Goal: Transaction & Acquisition: Purchase product/service

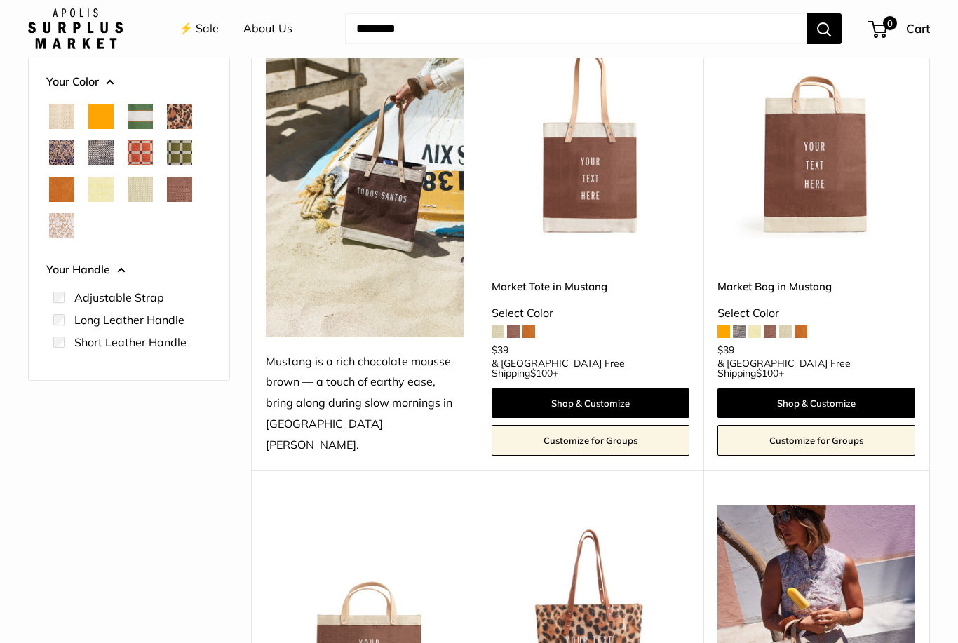
scroll to position [205, 0]
click at [623, 389] on link "Shop & Customize" at bounding box center [591, 403] width 198 height 29
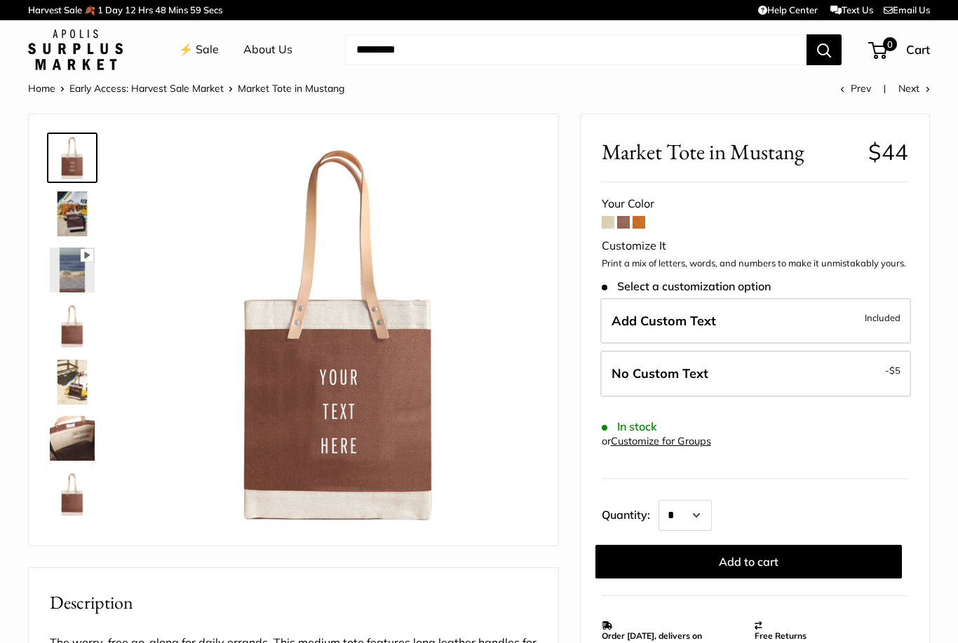
click at [609, 225] on span at bounding box center [608, 222] width 13 height 13
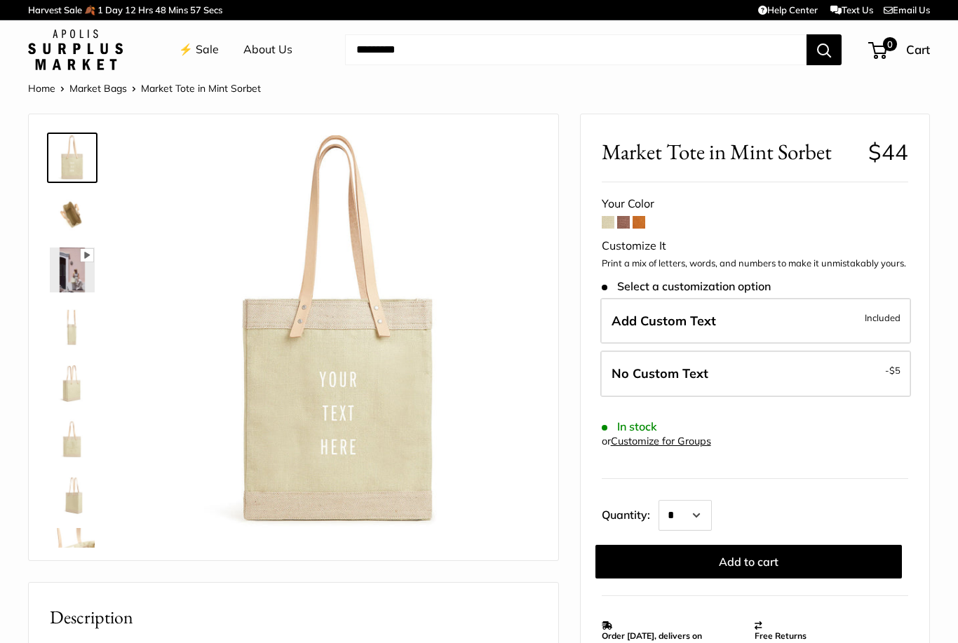
click at [636, 227] on span at bounding box center [639, 222] width 13 height 13
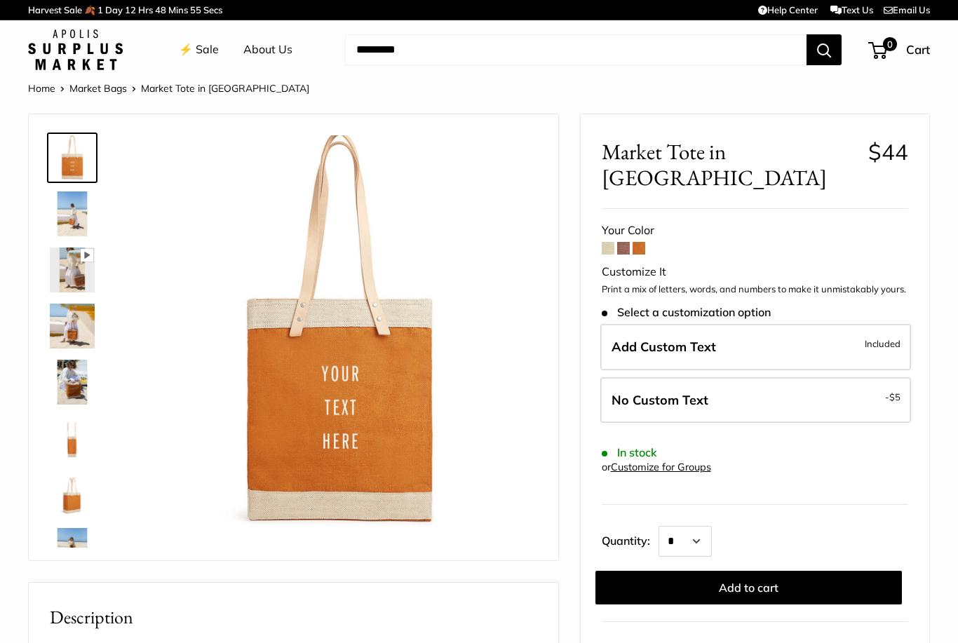
click at [641, 242] on span at bounding box center [639, 248] width 13 height 13
click at [627, 242] on span at bounding box center [623, 248] width 13 height 13
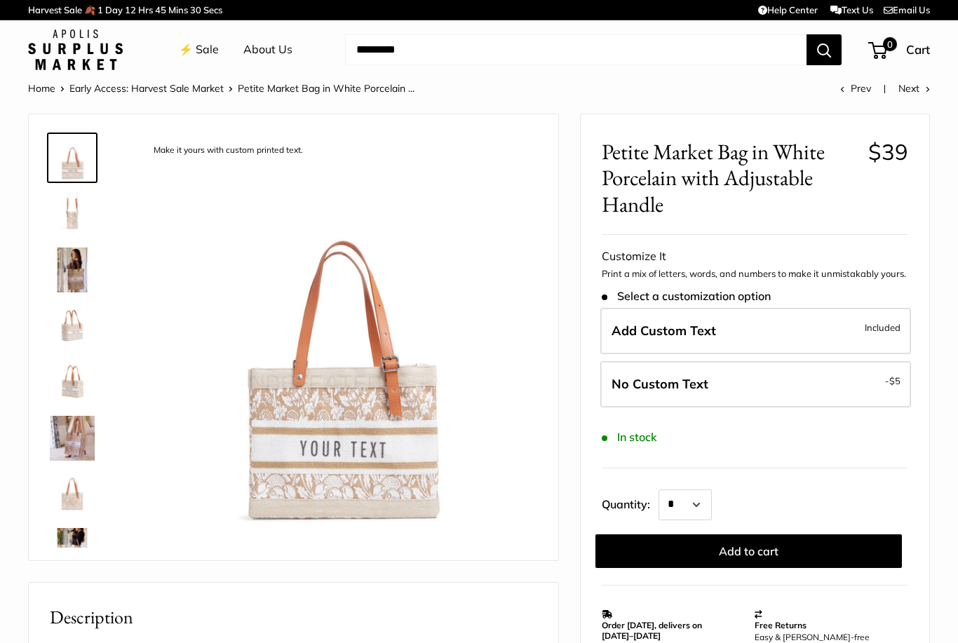
click at [65, 220] on img at bounding box center [72, 214] width 45 height 45
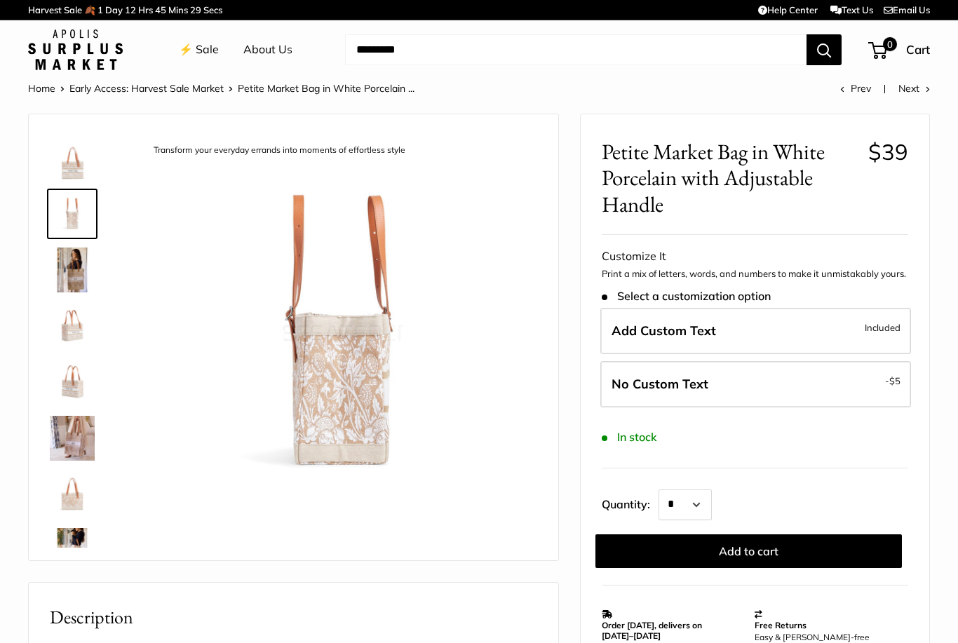
click at [67, 282] on img at bounding box center [72, 270] width 45 height 45
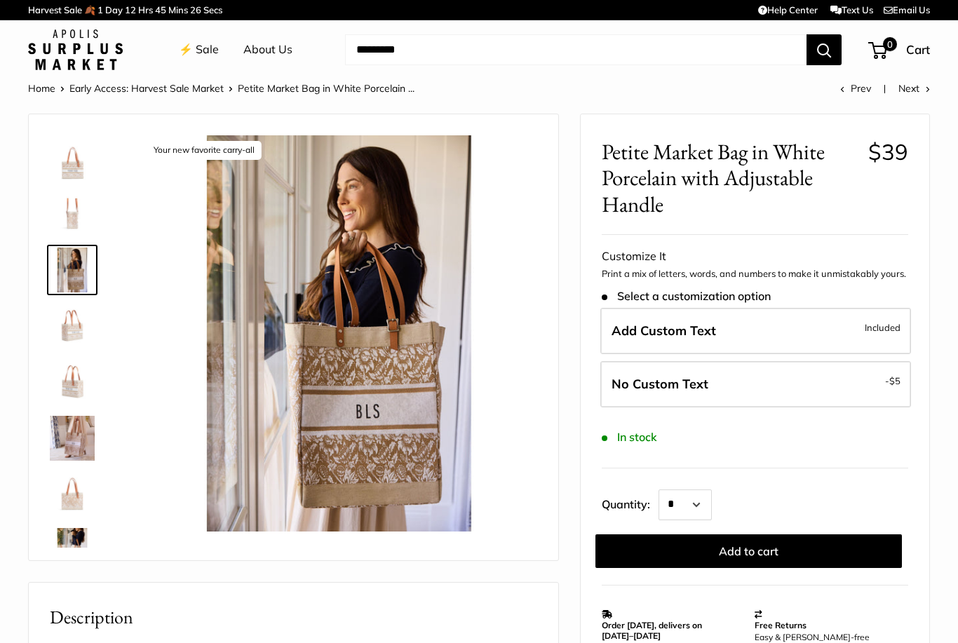
click at [58, 338] on img at bounding box center [72, 326] width 45 height 45
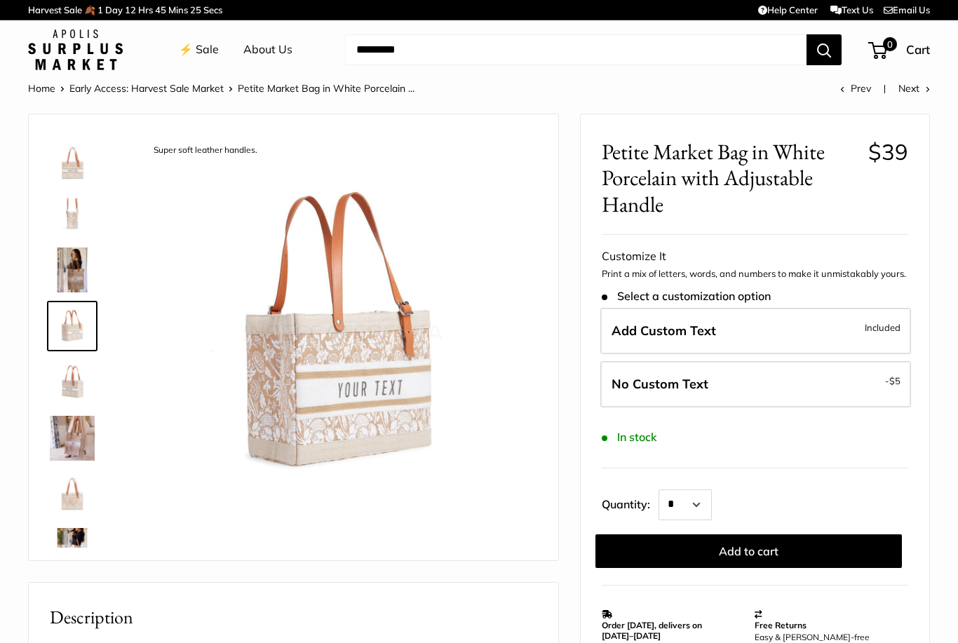
click at [60, 398] on img at bounding box center [72, 382] width 45 height 45
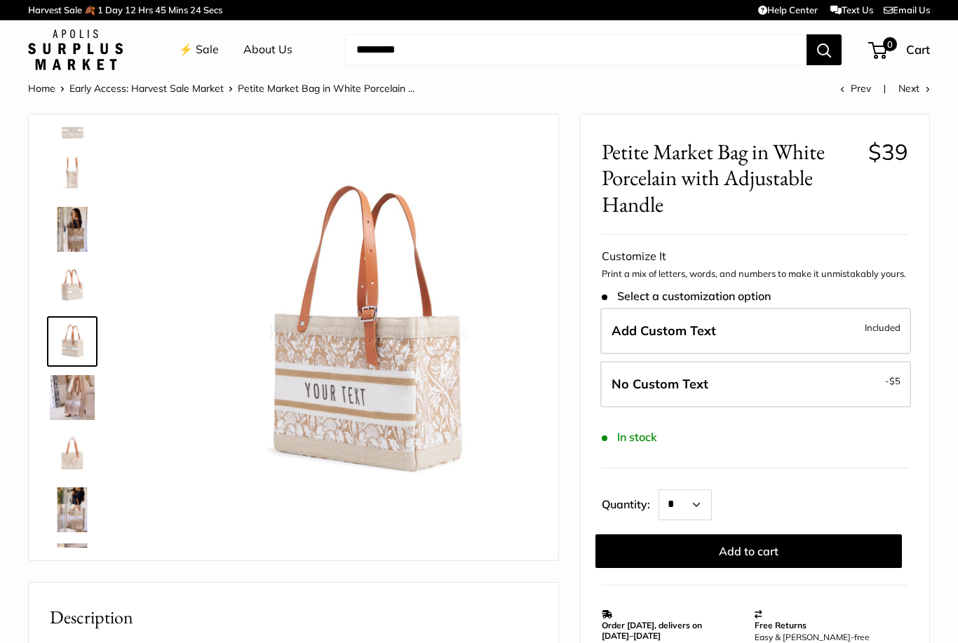
scroll to position [44, 0]
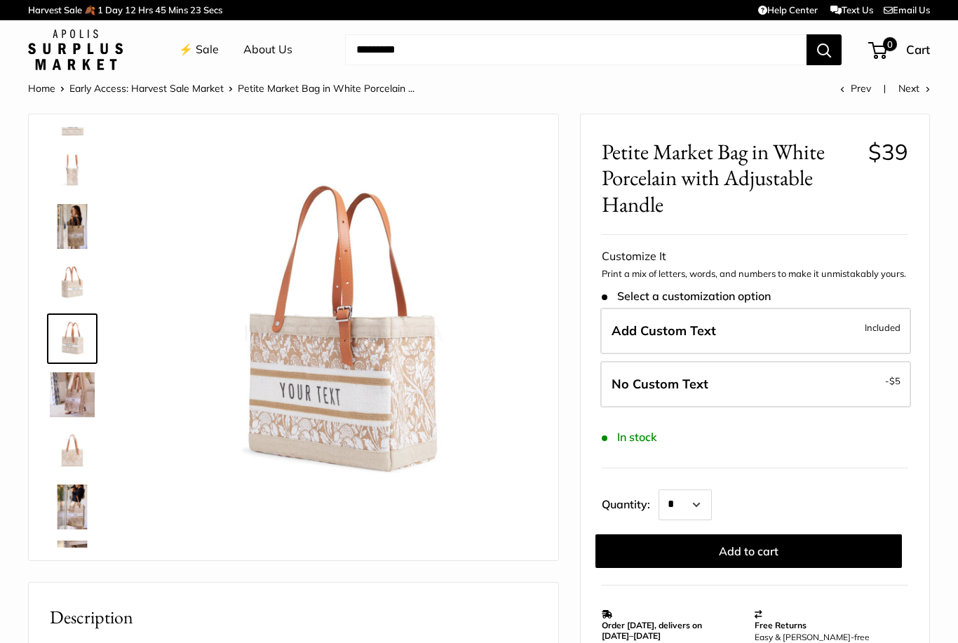
click at [58, 398] on img at bounding box center [72, 395] width 45 height 45
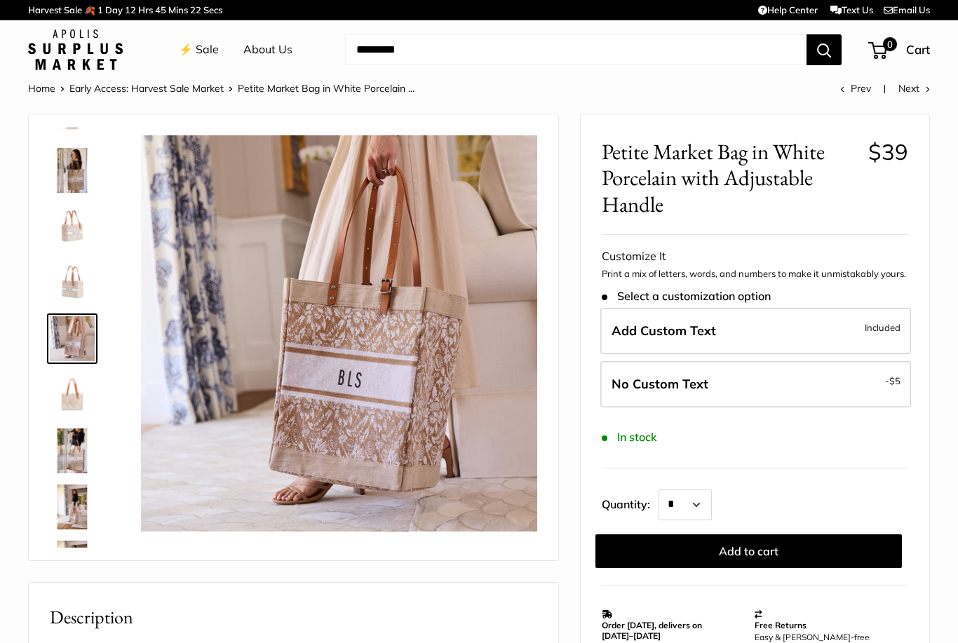
click at [67, 398] on img at bounding box center [72, 395] width 45 height 45
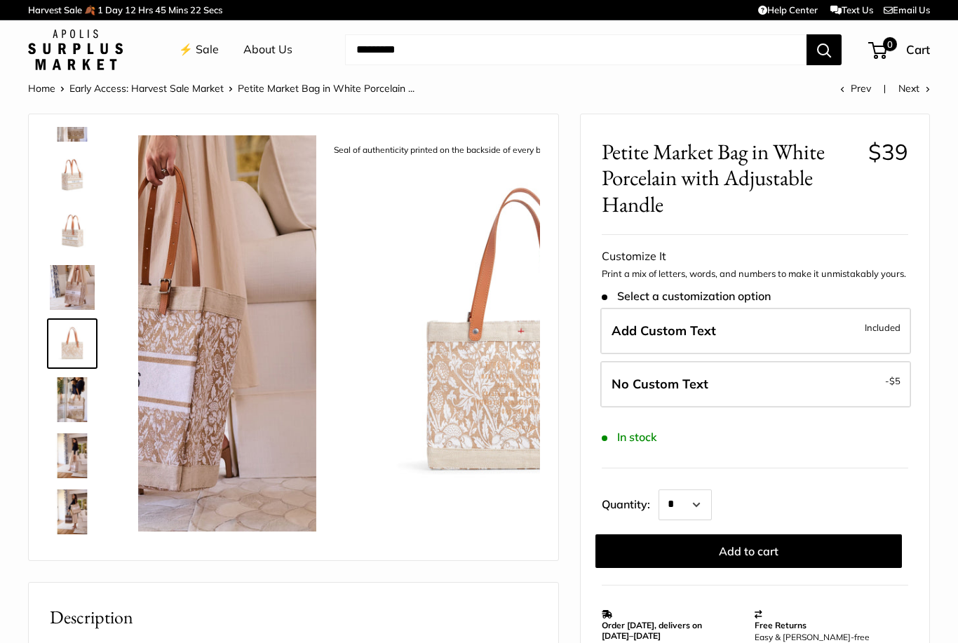
scroll to position [156, 0]
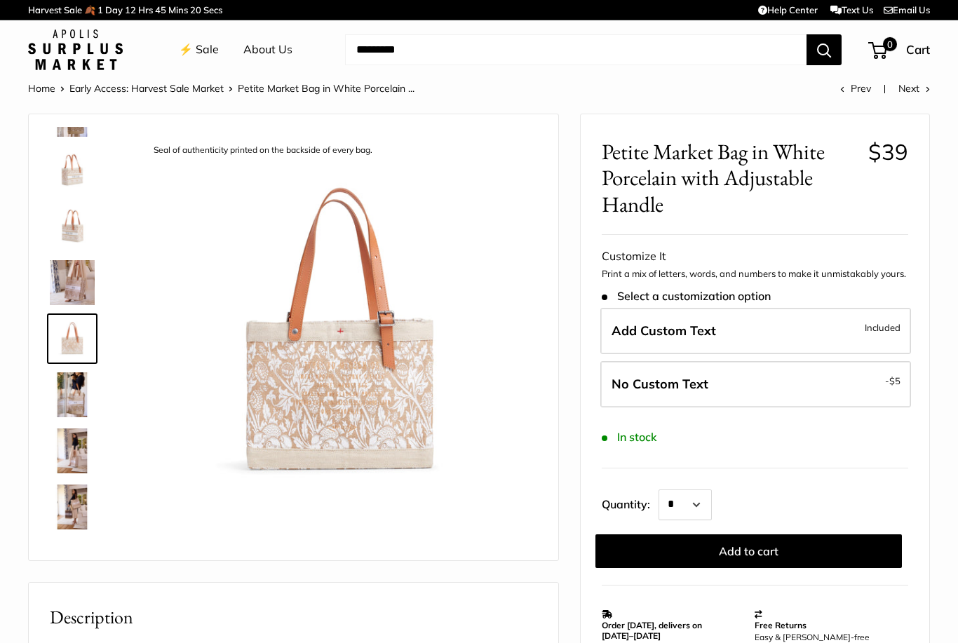
click at [62, 389] on img at bounding box center [72, 395] width 45 height 45
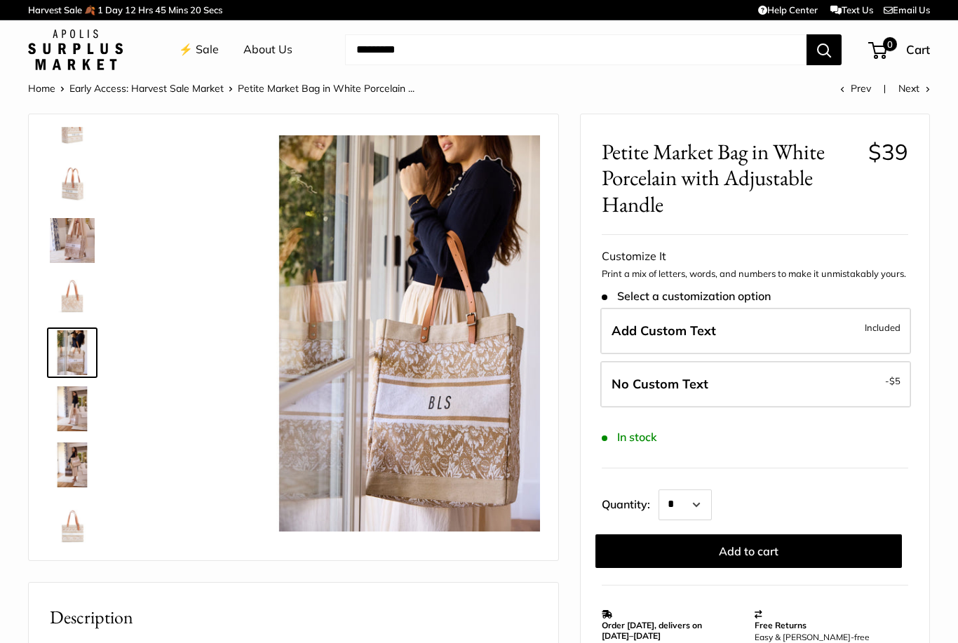
scroll to position [202, 0]
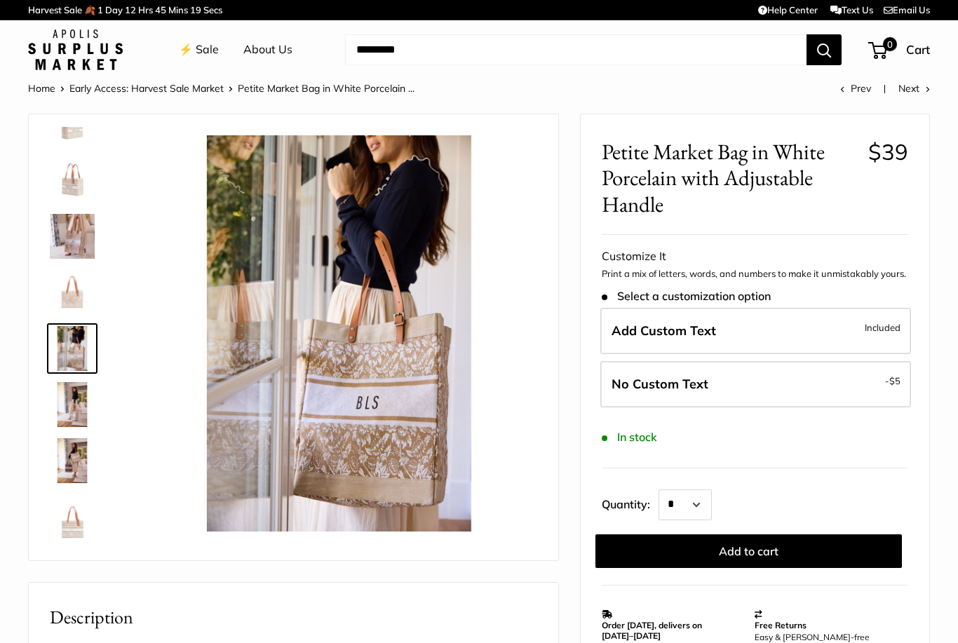
click at [67, 411] on img at bounding box center [72, 404] width 45 height 45
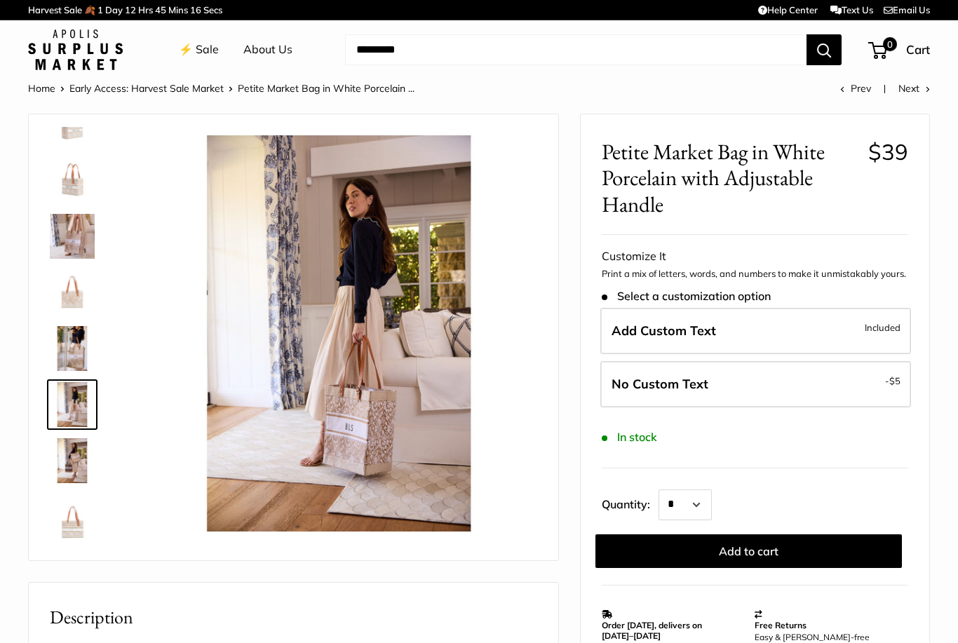
click at [63, 454] on img at bounding box center [72, 461] width 45 height 45
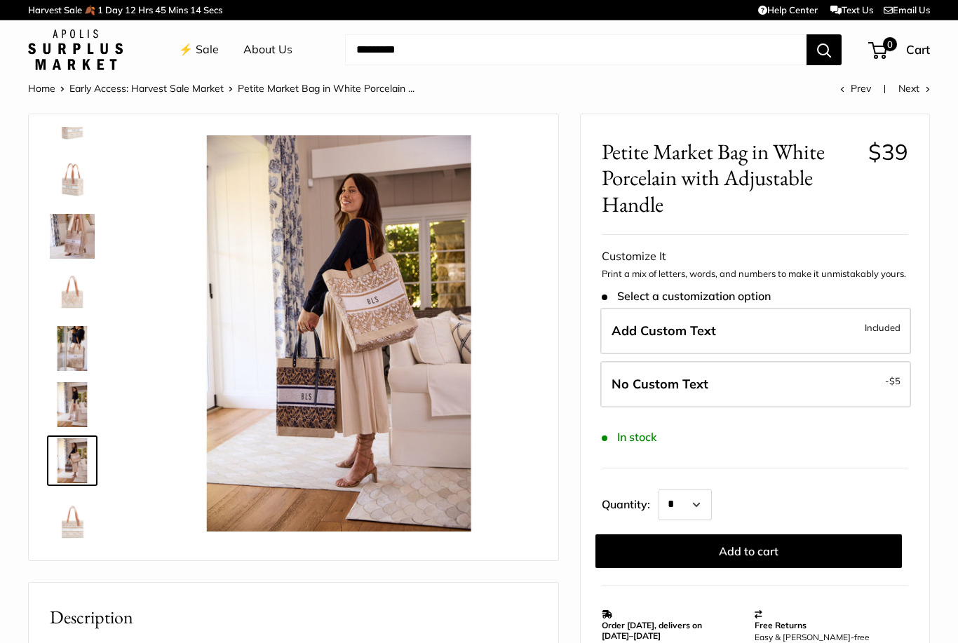
click at [68, 521] on img at bounding box center [72, 517] width 45 height 45
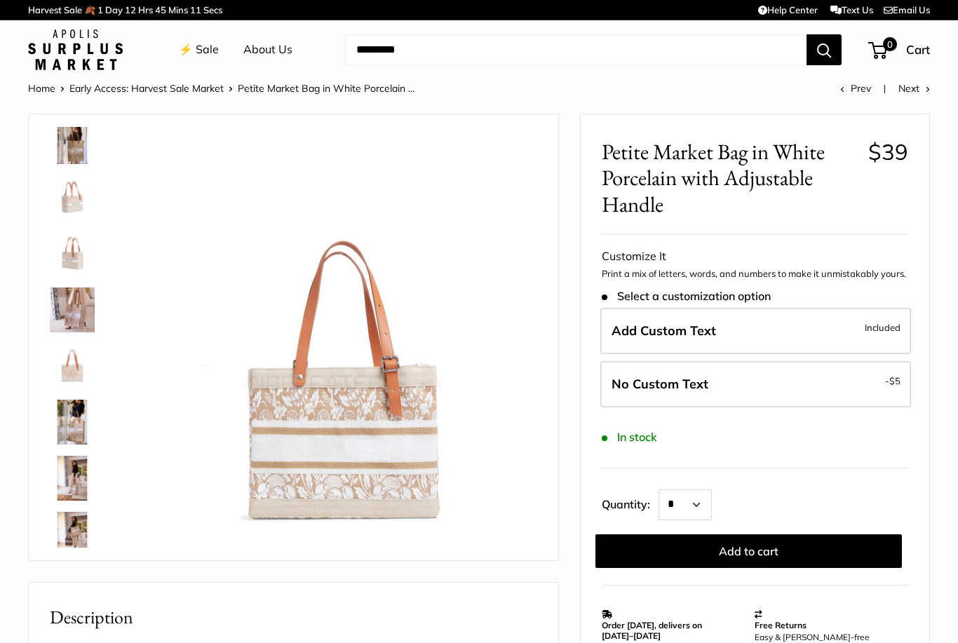
scroll to position [114, 0]
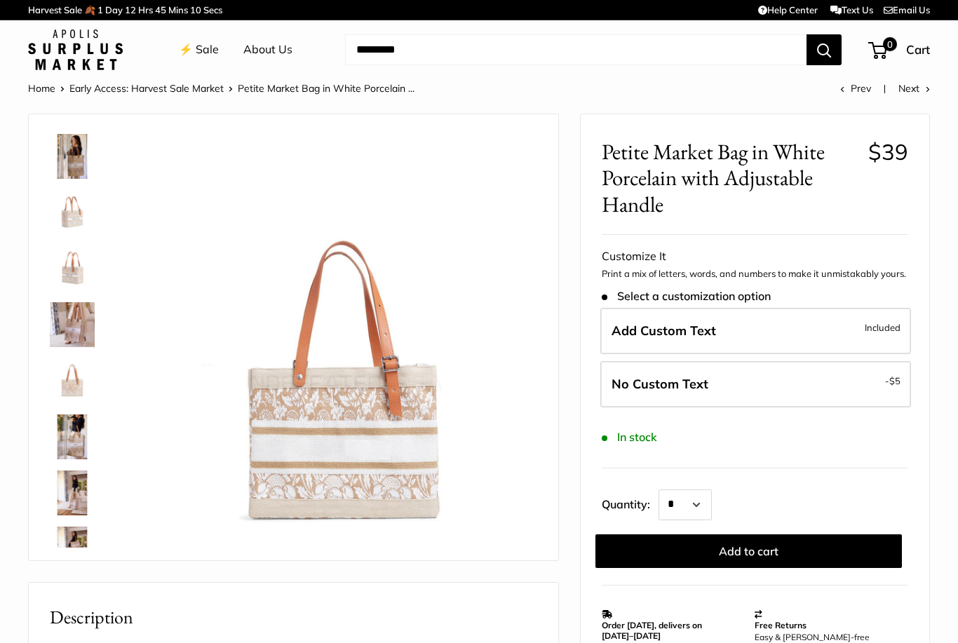
click at [70, 262] on img at bounding box center [72, 268] width 45 height 45
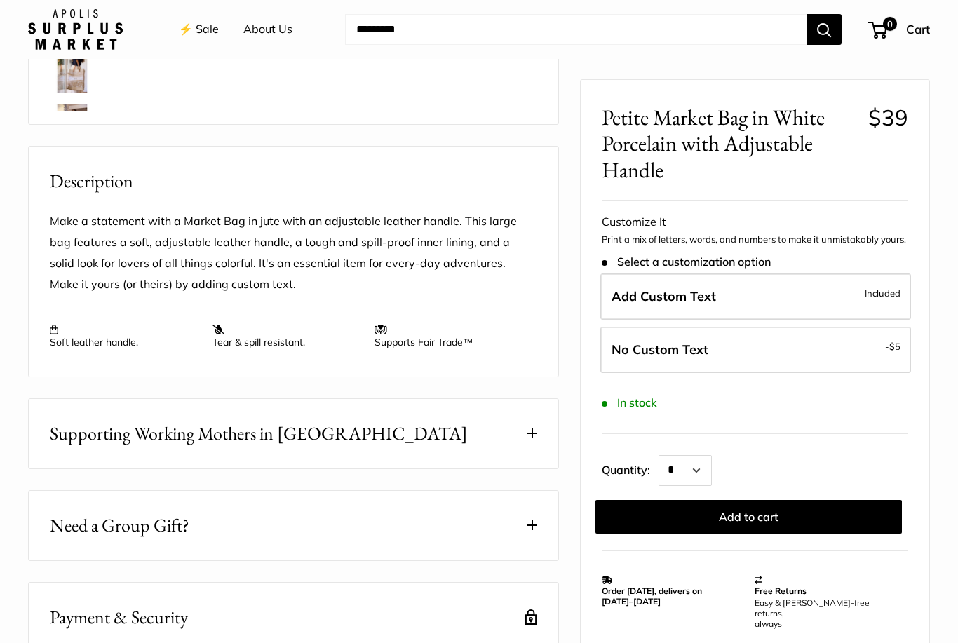
scroll to position [428, 0]
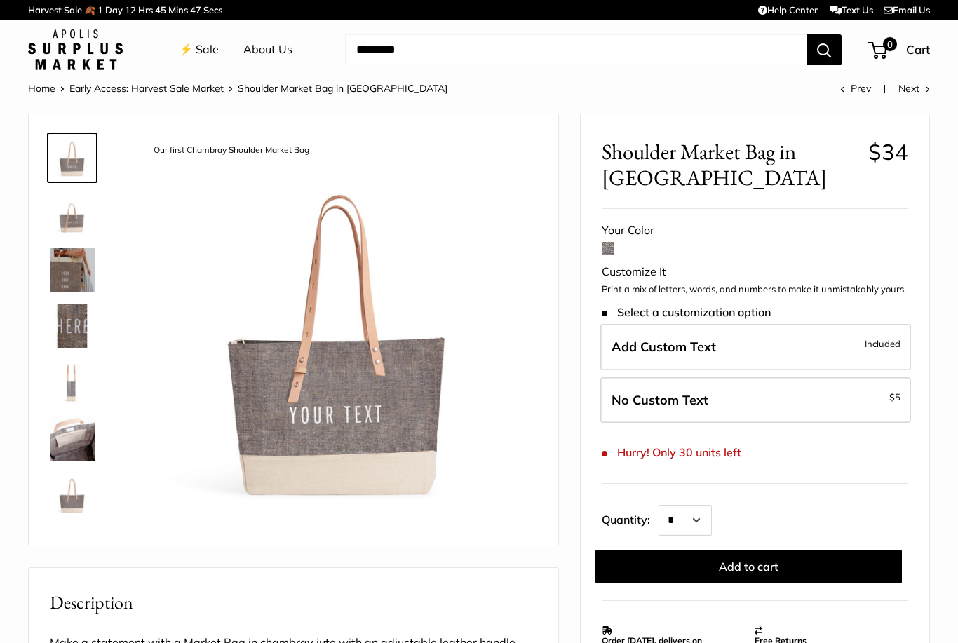
click at [58, 222] on img at bounding box center [72, 214] width 45 height 45
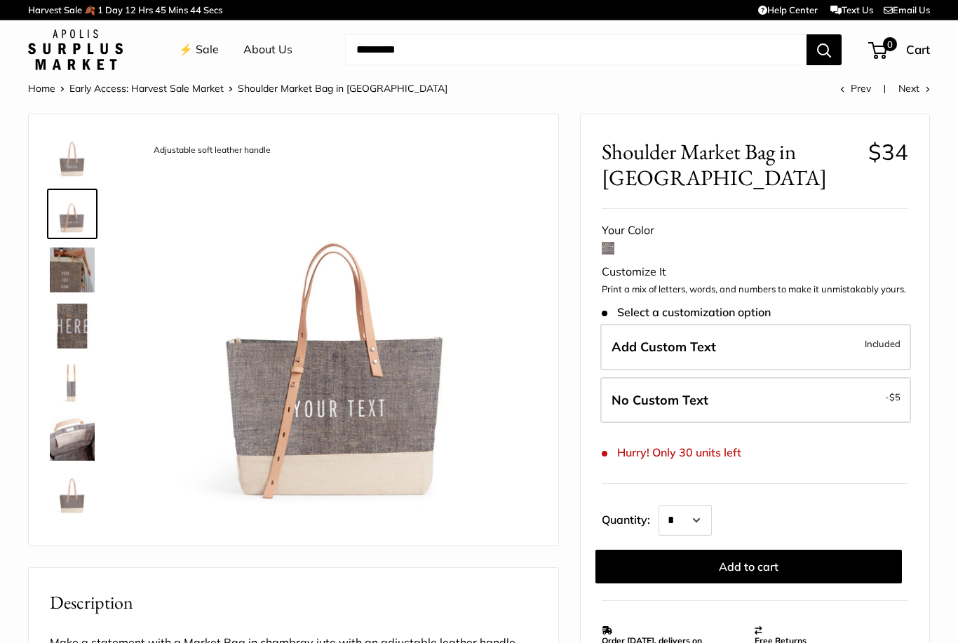
click at [64, 322] on img at bounding box center [72, 326] width 45 height 45
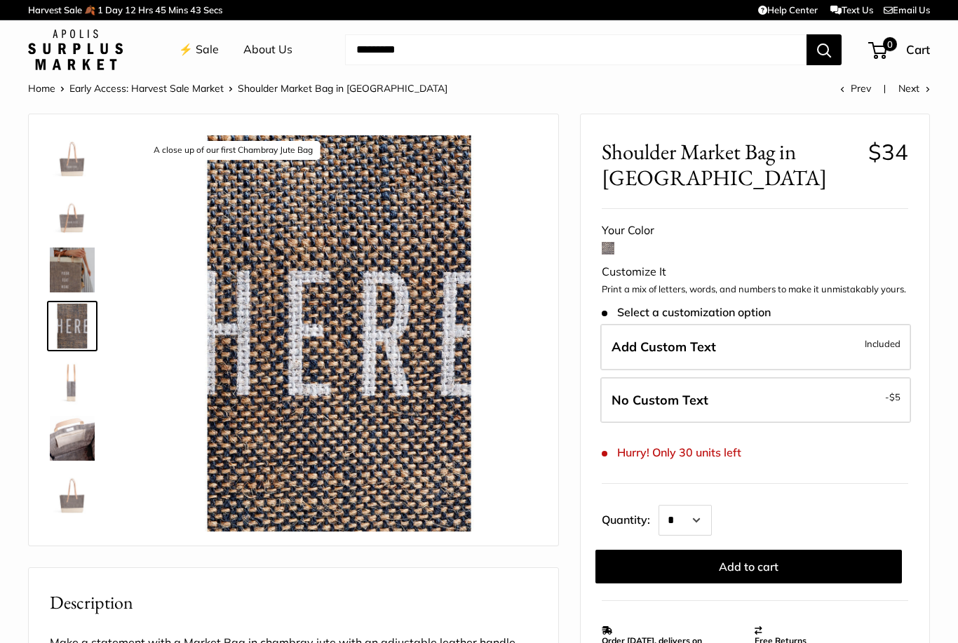
click at [60, 396] on img at bounding box center [72, 382] width 45 height 45
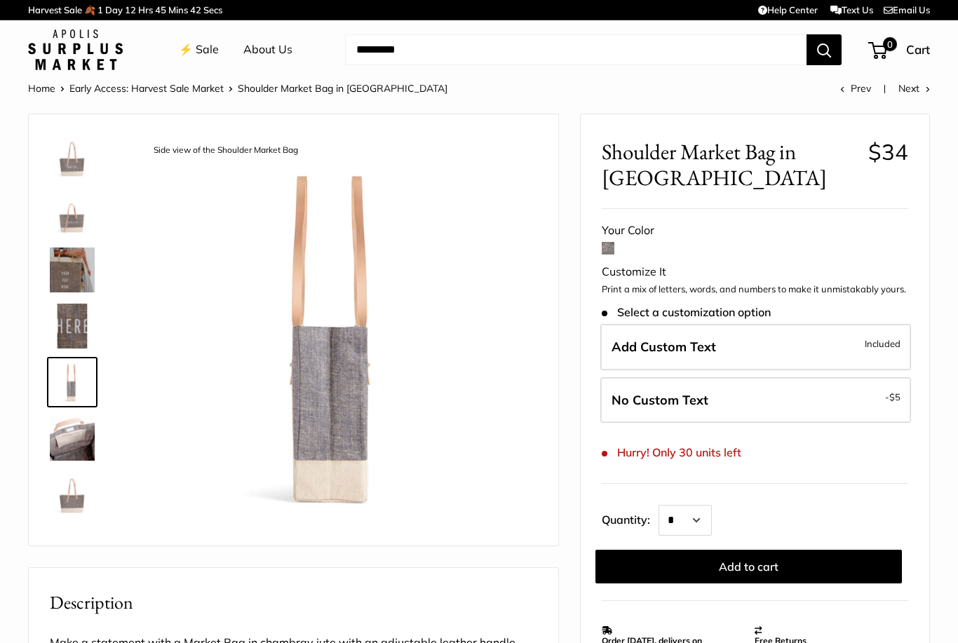
click at [58, 447] on img at bounding box center [72, 438] width 45 height 45
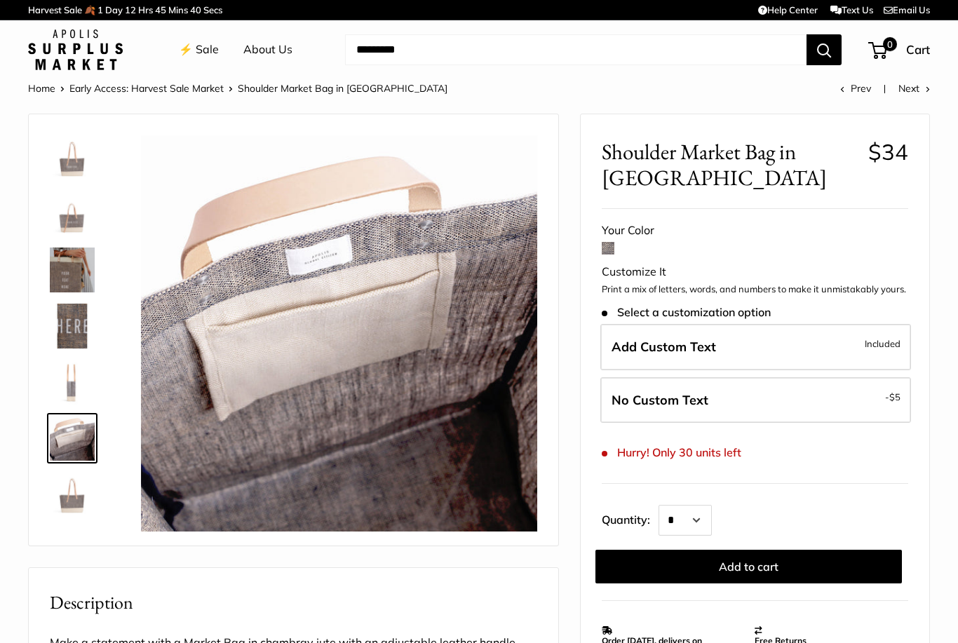
click at [77, 156] on img at bounding box center [72, 157] width 45 height 45
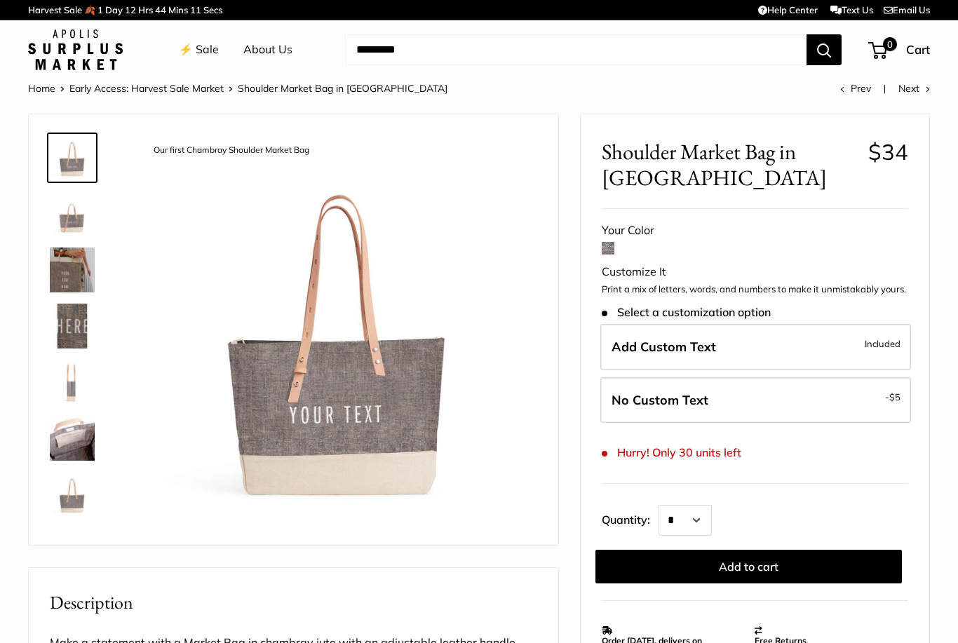
click at [855, 355] on label "Add Custom Text Included" at bounding box center [756, 347] width 311 height 46
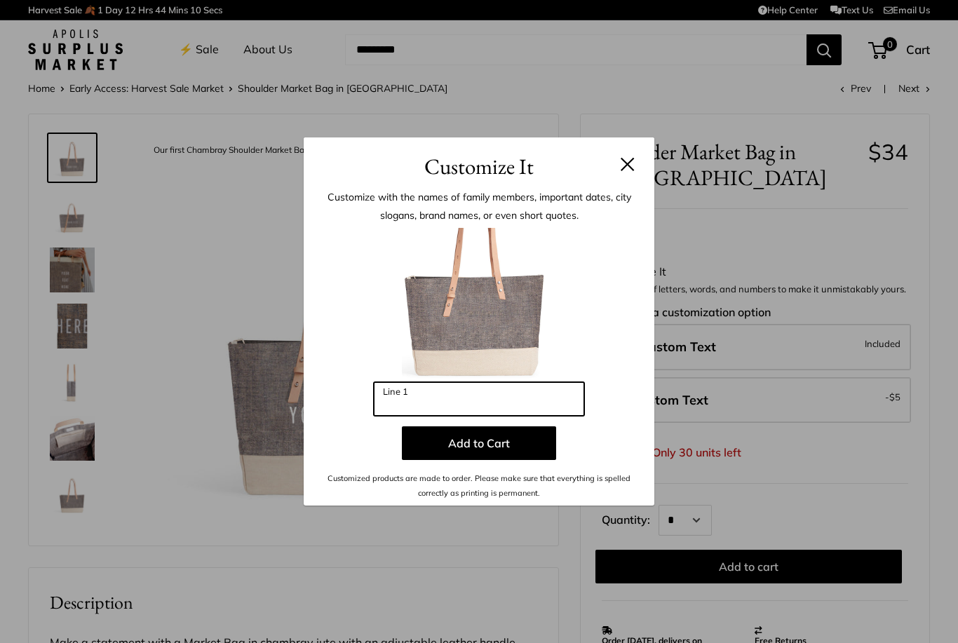
click at [526, 401] on input "Line 1" at bounding box center [479, 399] width 211 height 34
type input "********"
click at [516, 439] on button "Add to Cart" at bounding box center [479, 444] width 154 height 34
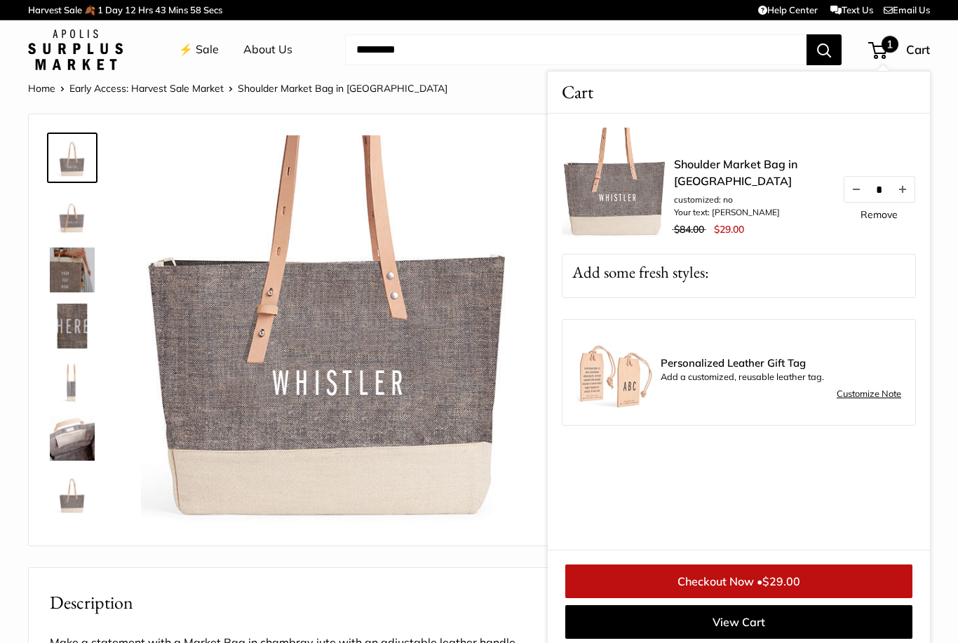
click at [799, 577] on span "$29.00" at bounding box center [782, 582] width 38 height 14
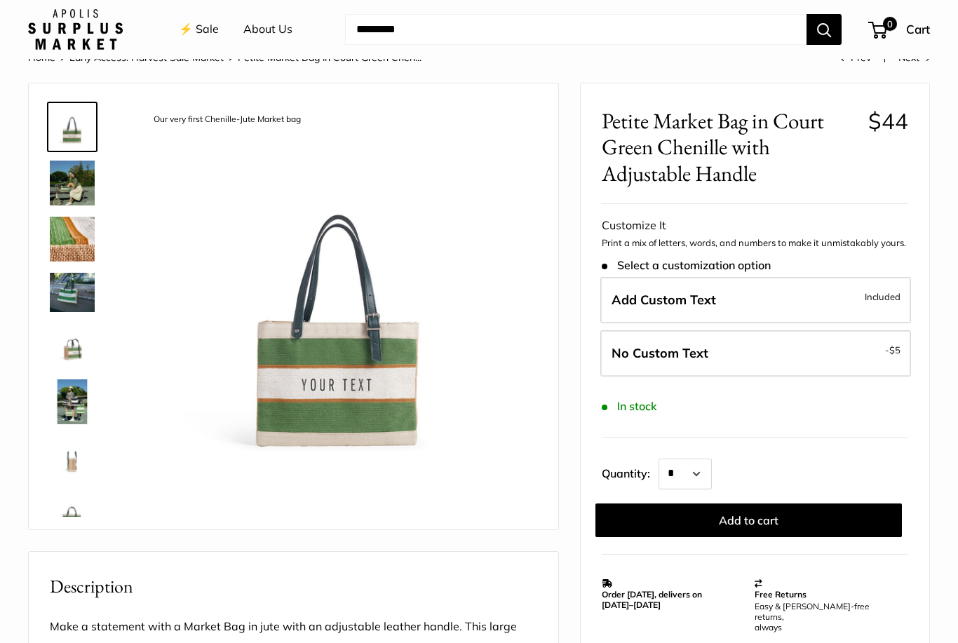
scroll to position [43, 0]
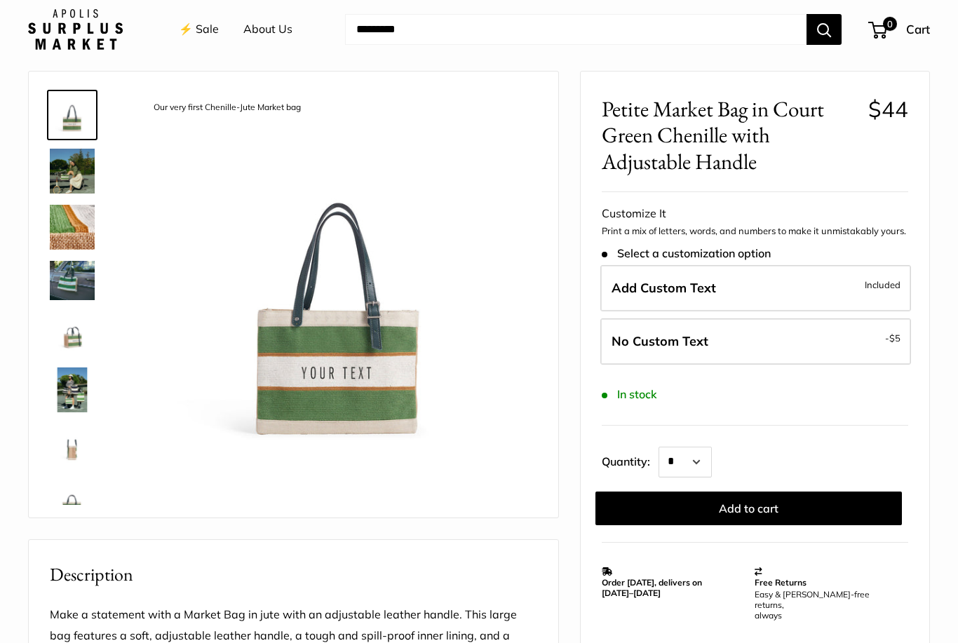
click at [69, 190] on img at bounding box center [72, 171] width 45 height 45
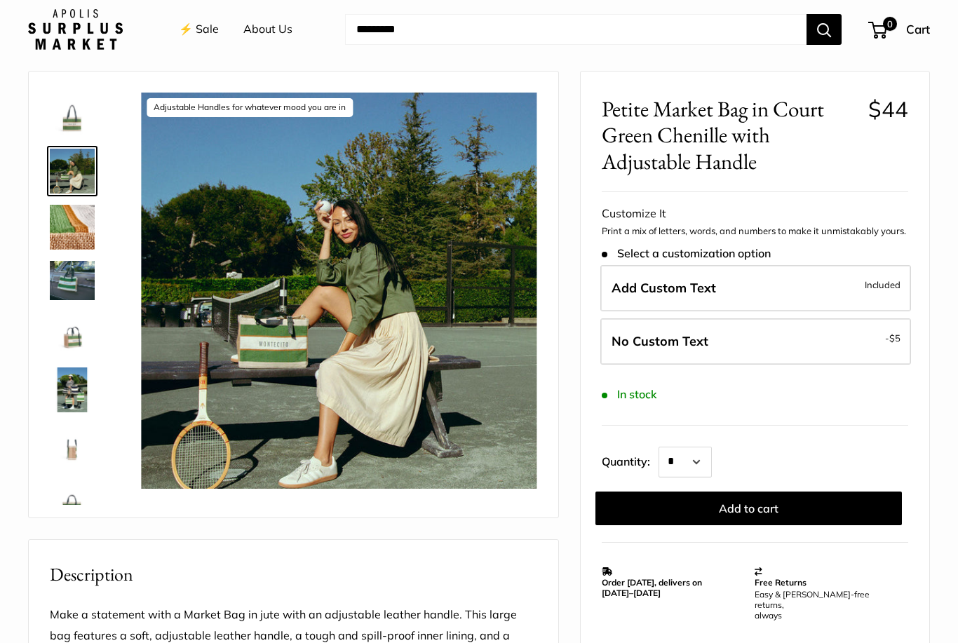
click at [69, 242] on img at bounding box center [72, 227] width 45 height 45
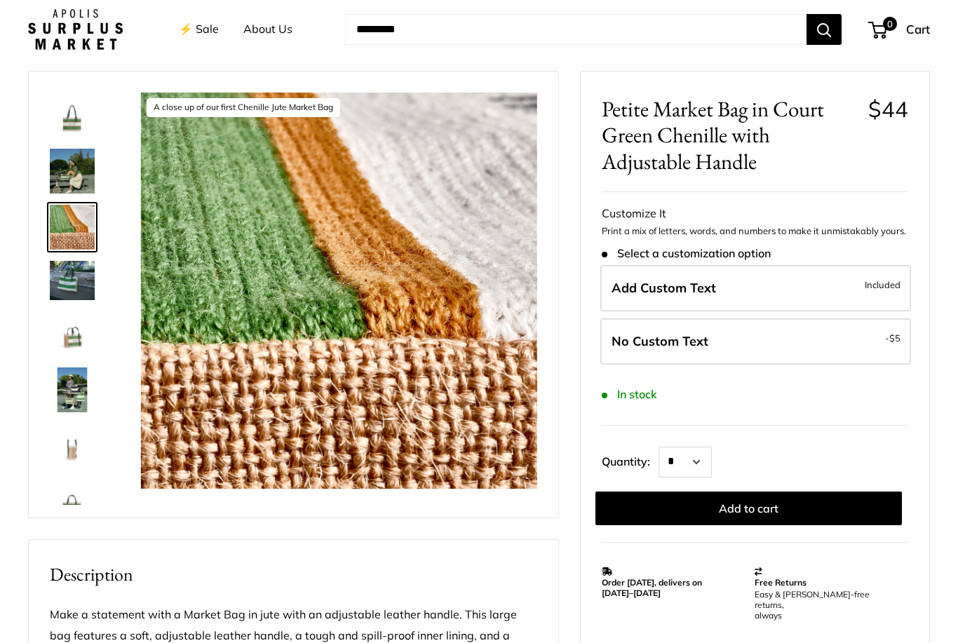
click at [68, 292] on img at bounding box center [72, 280] width 45 height 39
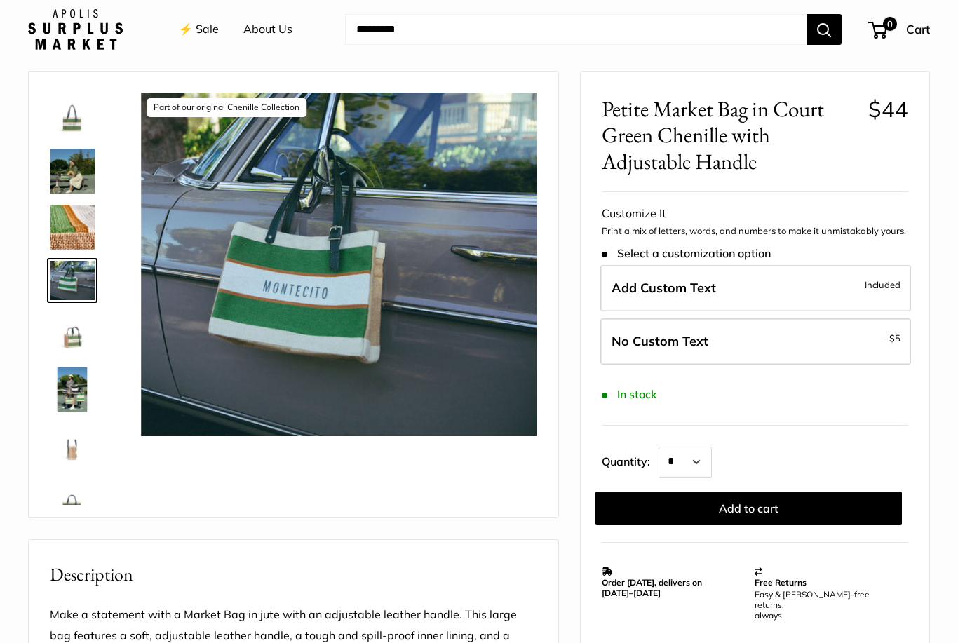
click at [62, 352] on img at bounding box center [72, 334] width 45 height 45
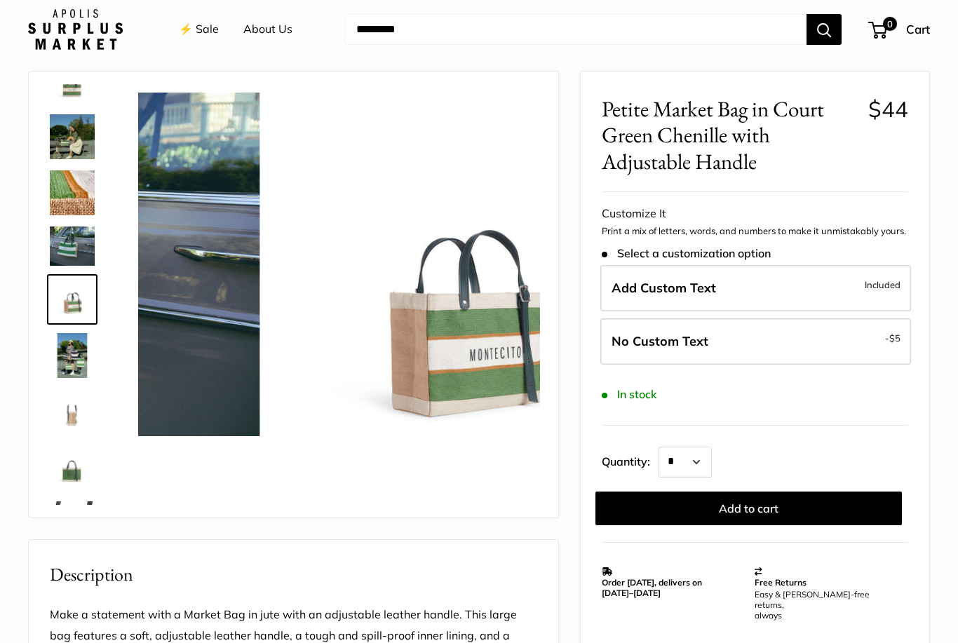
scroll to position [37, 0]
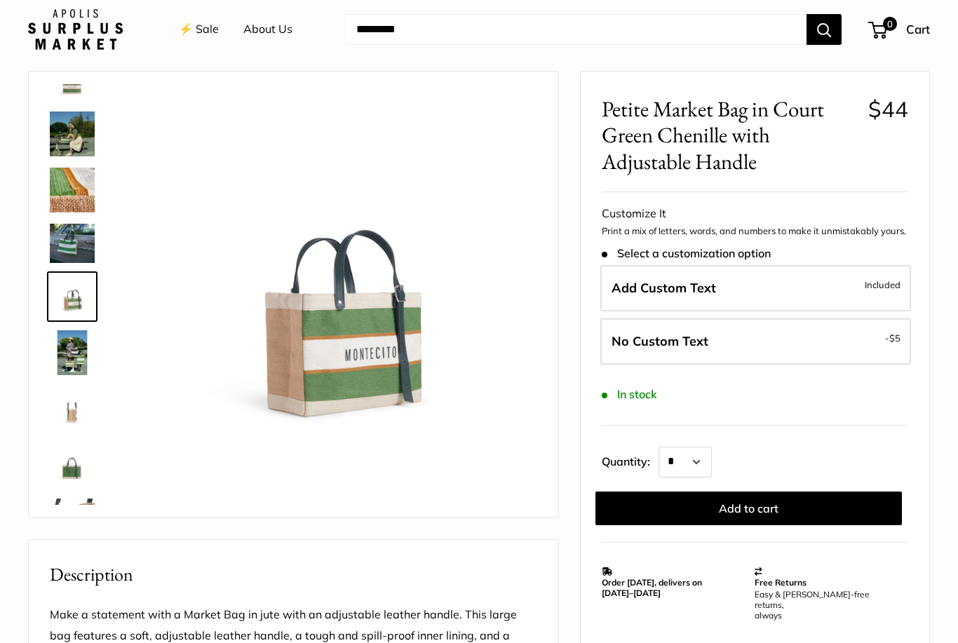
click at [55, 358] on img at bounding box center [72, 352] width 45 height 45
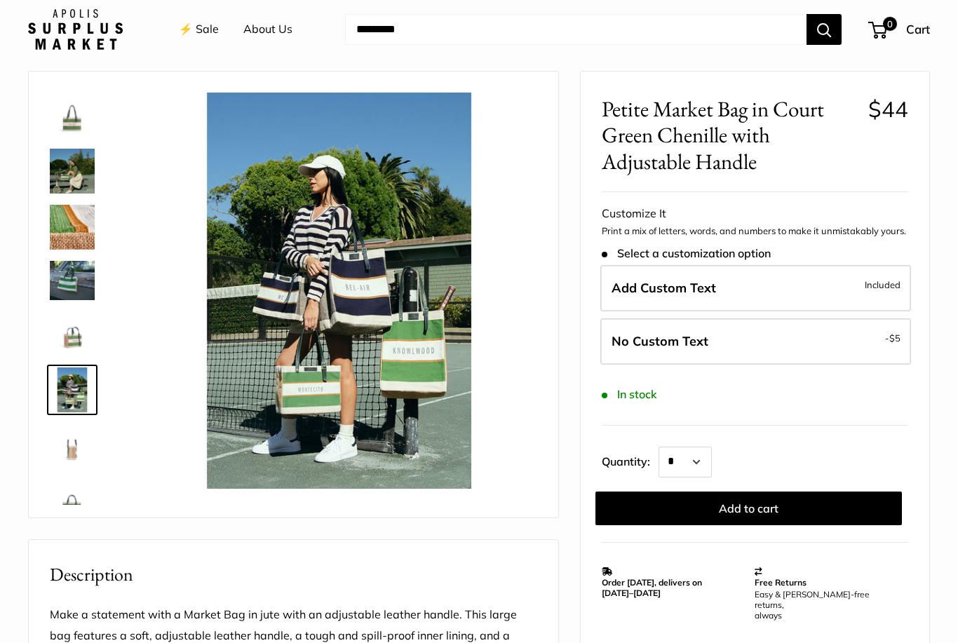
scroll to position [0, 0]
click at [67, 131] on img at bounding box center [72, 115] width 45 height 45
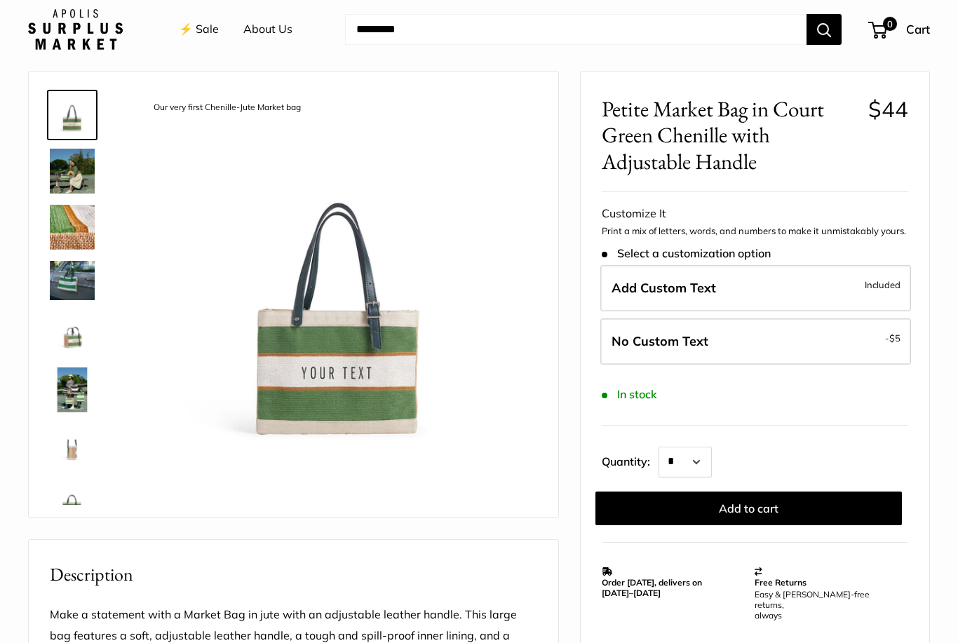
click at [54, 184] on img at bounding box center [72, 171] width 45 height 45
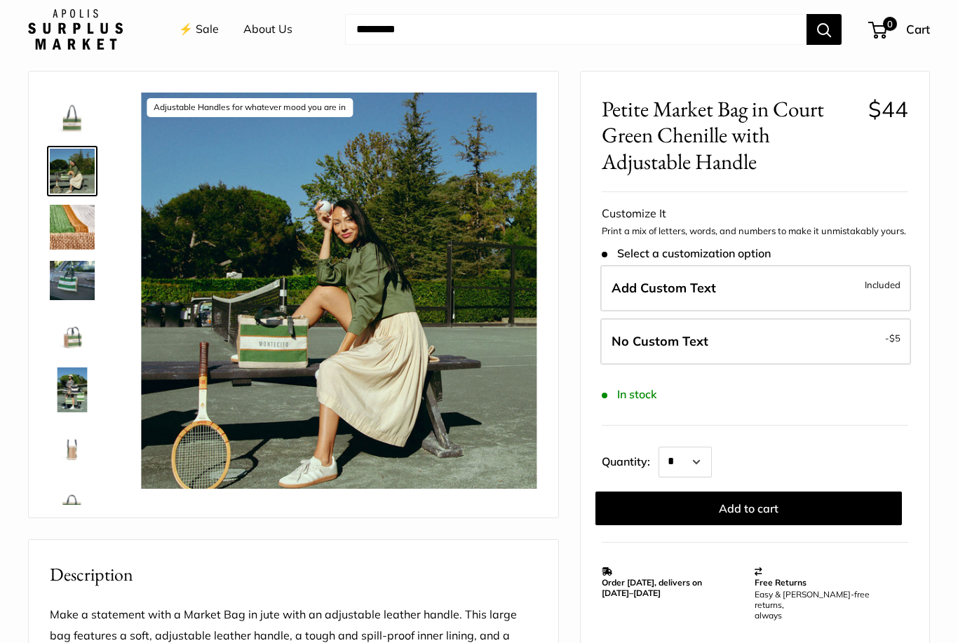
click at [57, 235] on img at bounding box center [72, 227] width 45 height 45
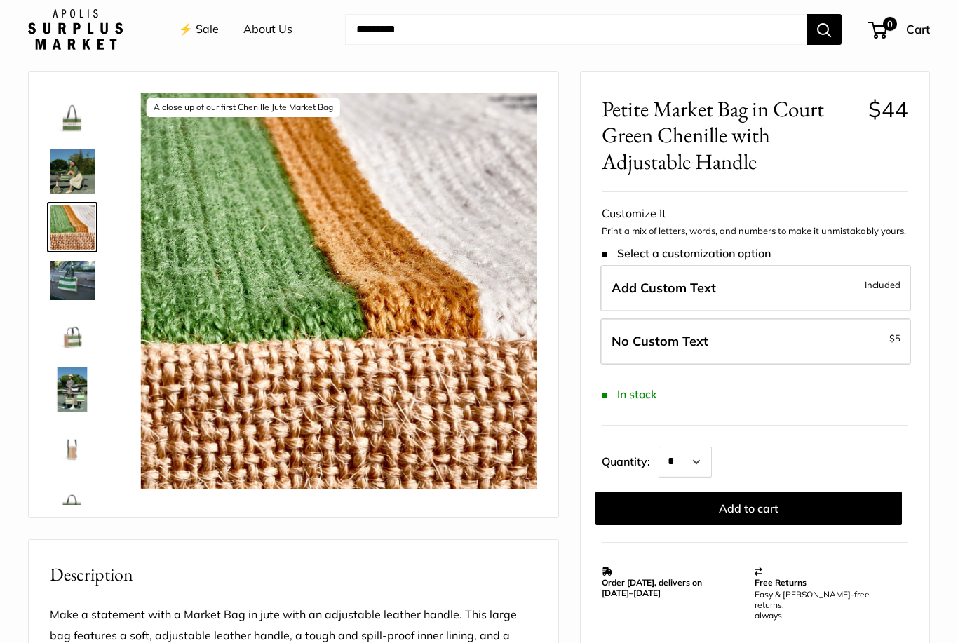
click at [67, 450] on img at bounding box center [72, 446] width 45 height 45
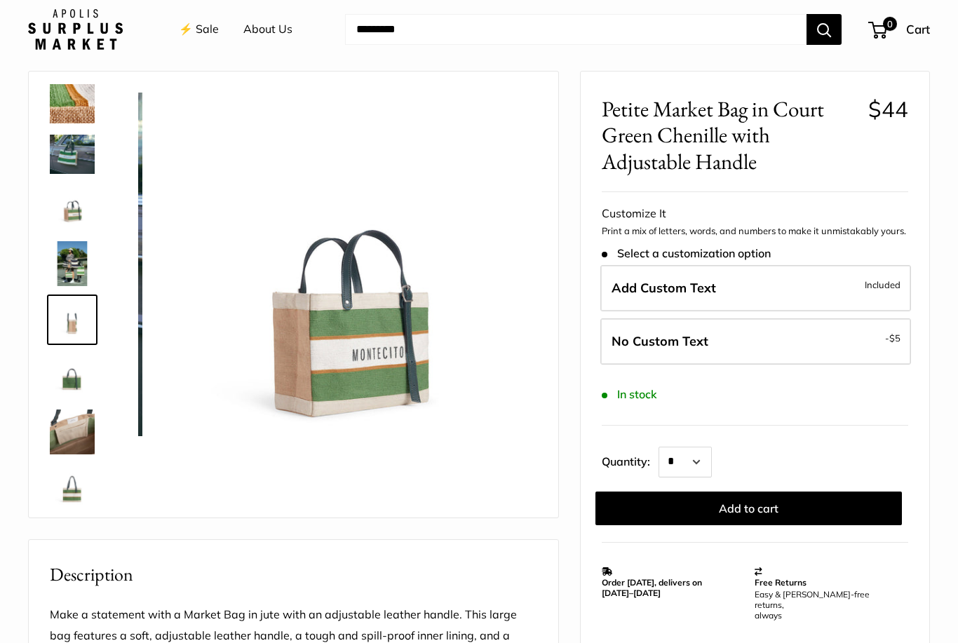
scroll to position [140, 0]
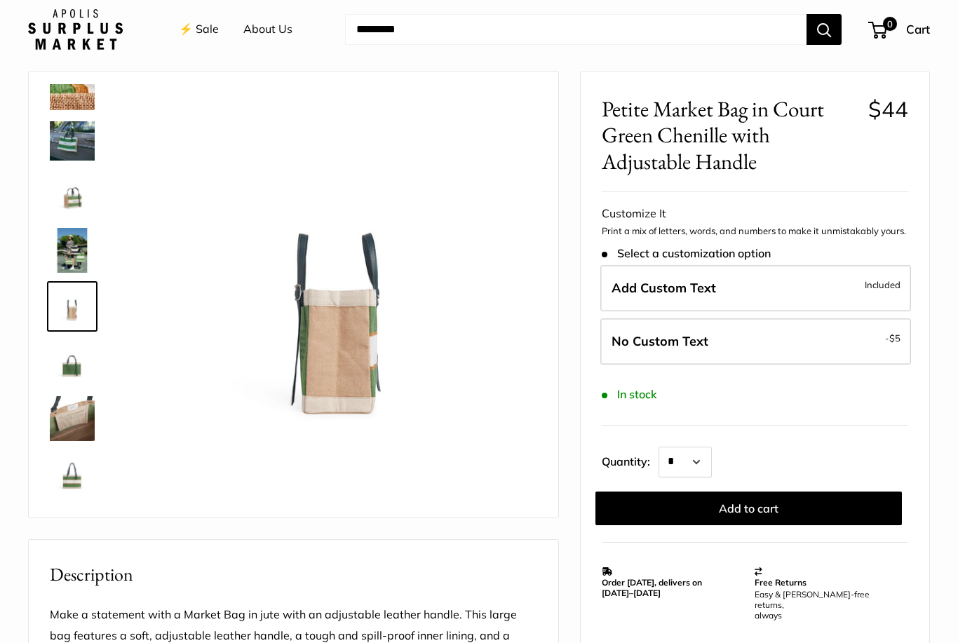
click at [63, 422] on img at bounding box center [72, 418] width 45 height 45
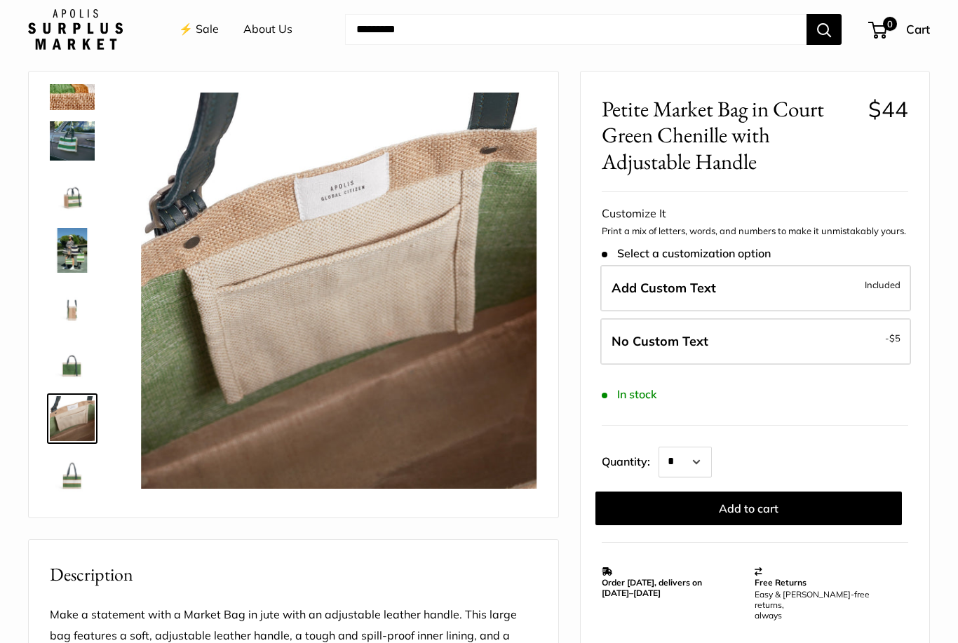
click at [60, 481] on img at bounding box center [72, 475] width 45 height 45
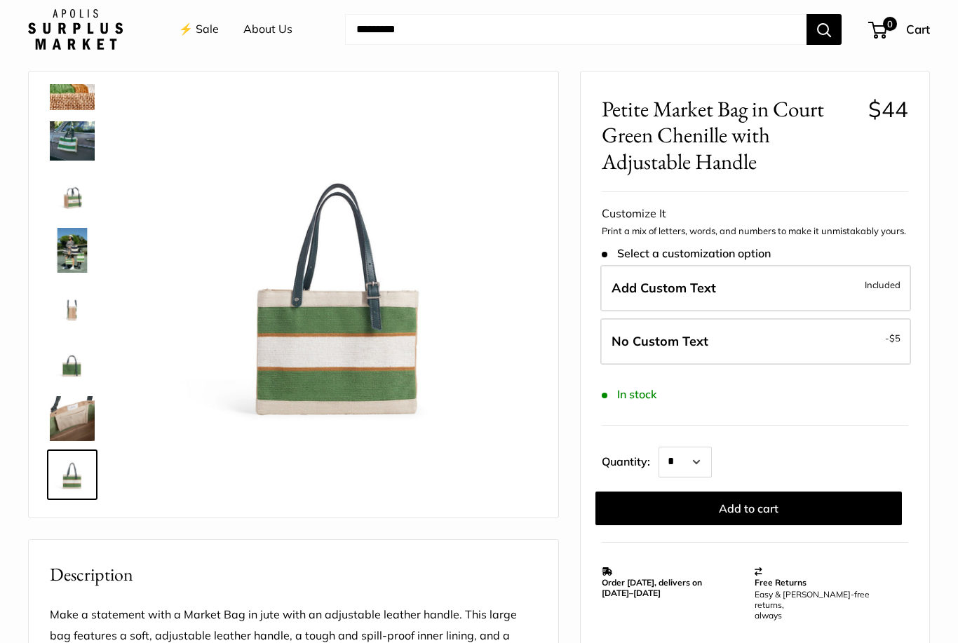
click at [63, 417] on img at bounding box center [72, 418] width 45 height 45
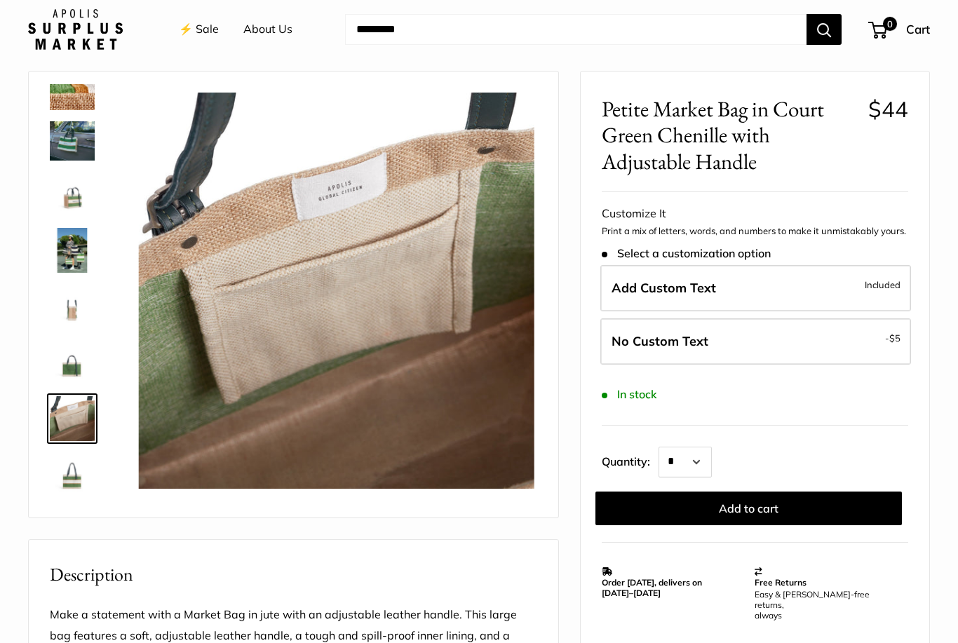
click at [60, 369] on img at bounding box center [72, 362] width 45 height 45
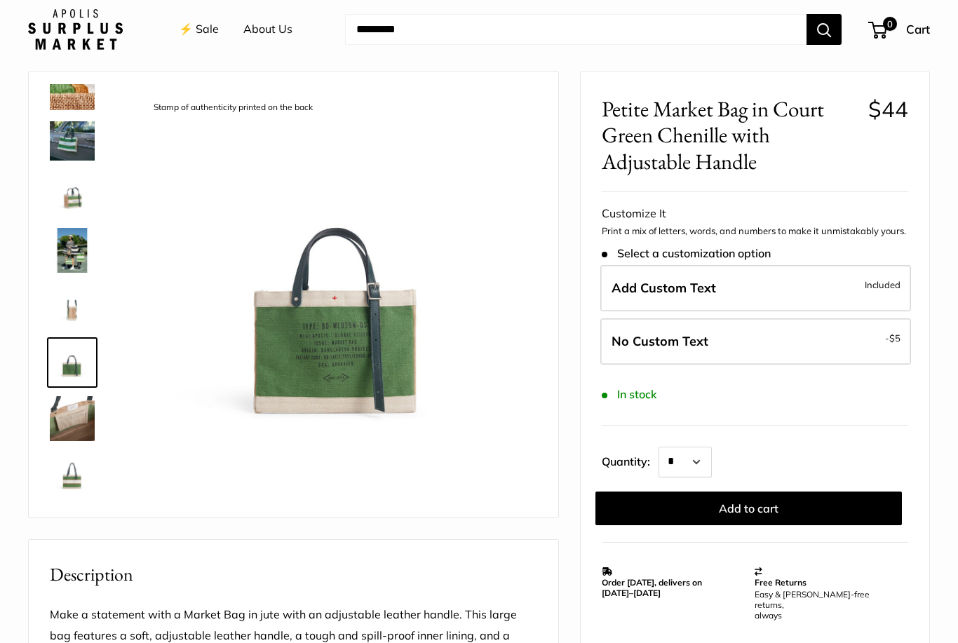
click at [68, 107] on img at bounding box center [72, 87] width 45 height 45
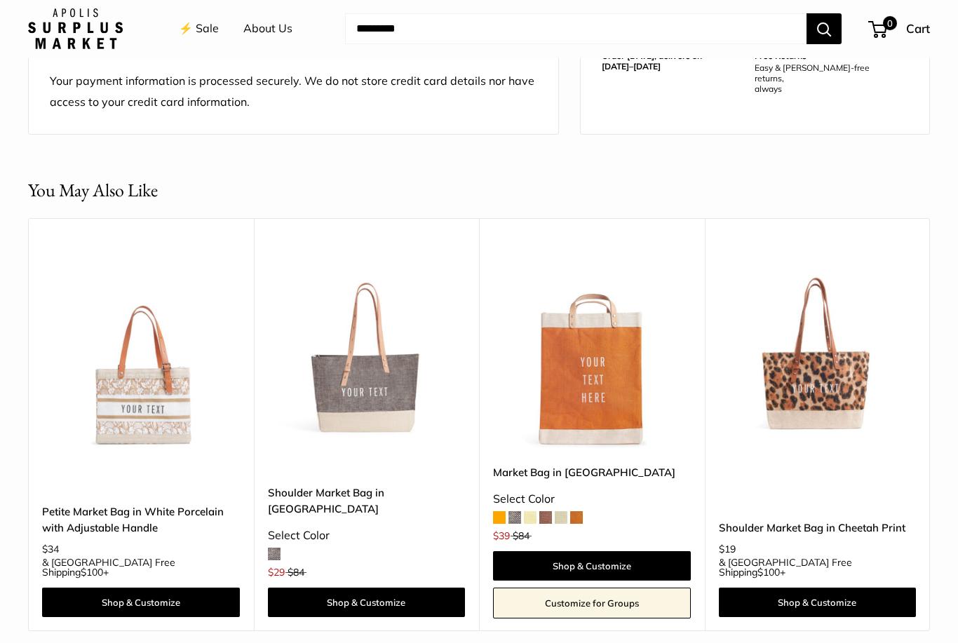
scroll to position [1033, 0]
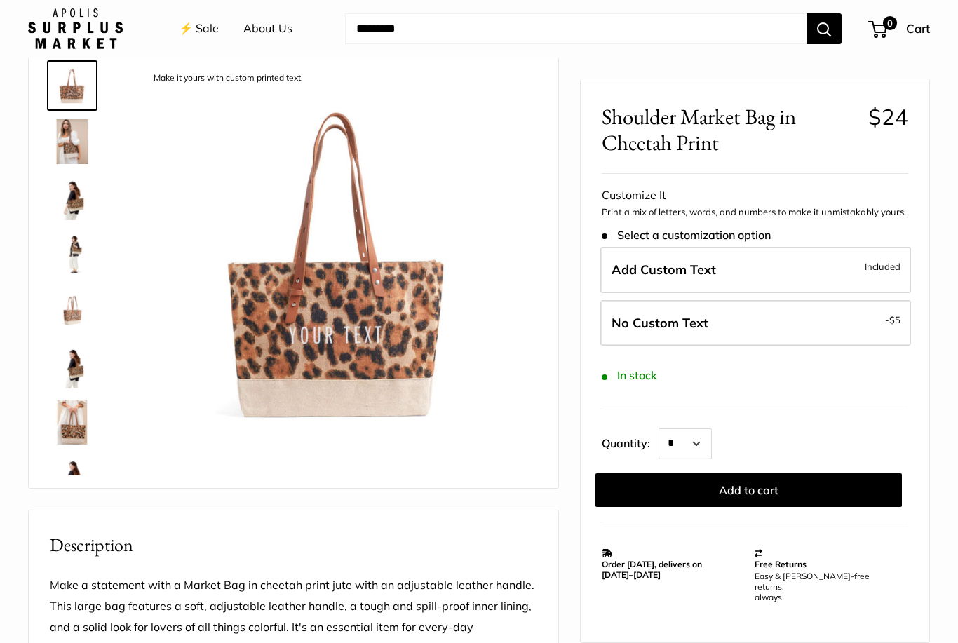
scroll to position [72, 0]
click at [63, 155] on img at bounding box center [72, 141] width 45 height 45
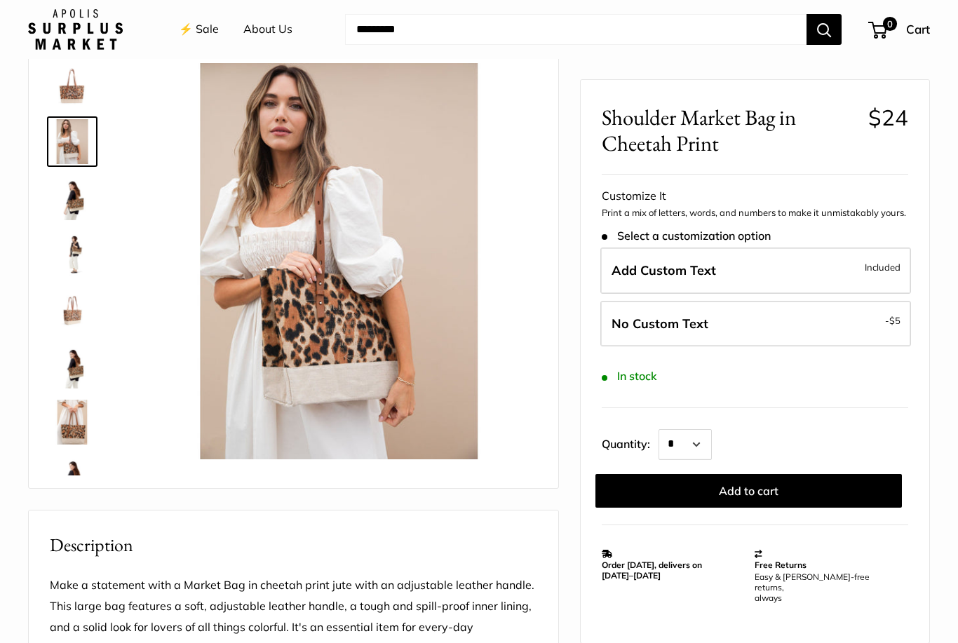
click at [65, 204] on img at bounding box center [72, 197] width 45 height 45
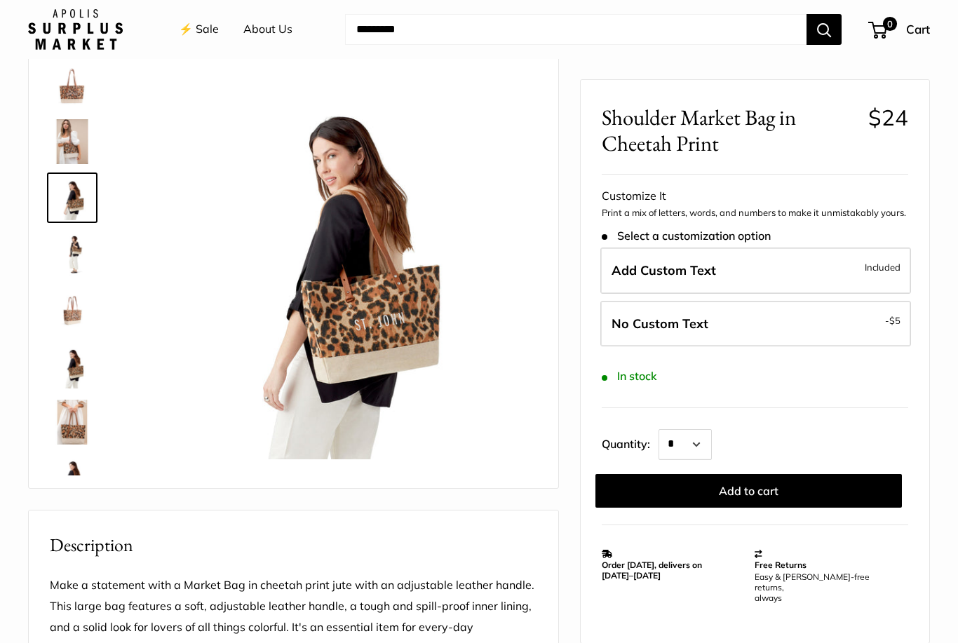
click at [60, 264] on img at bounding box center [72, 254] width 45 height 45
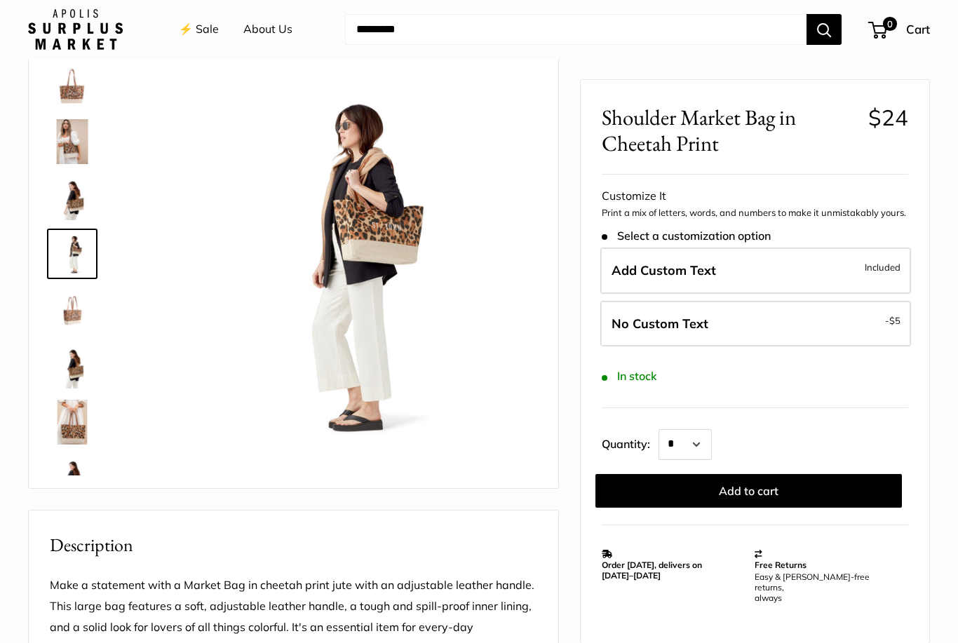
click at [62, 316] on img at bounding box center [72, 310] width 45 height 45
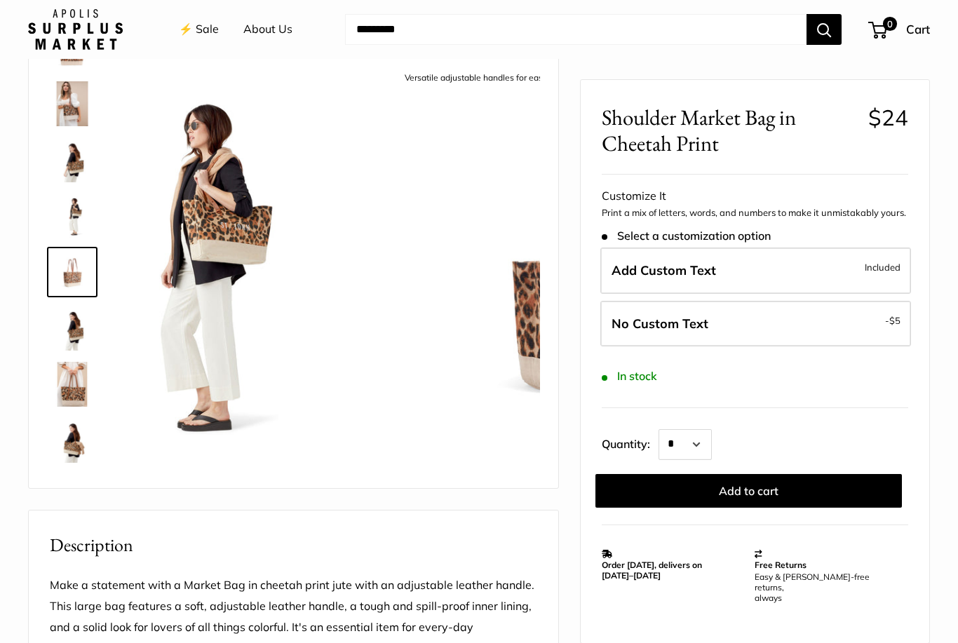
scroll to position [44, 0]
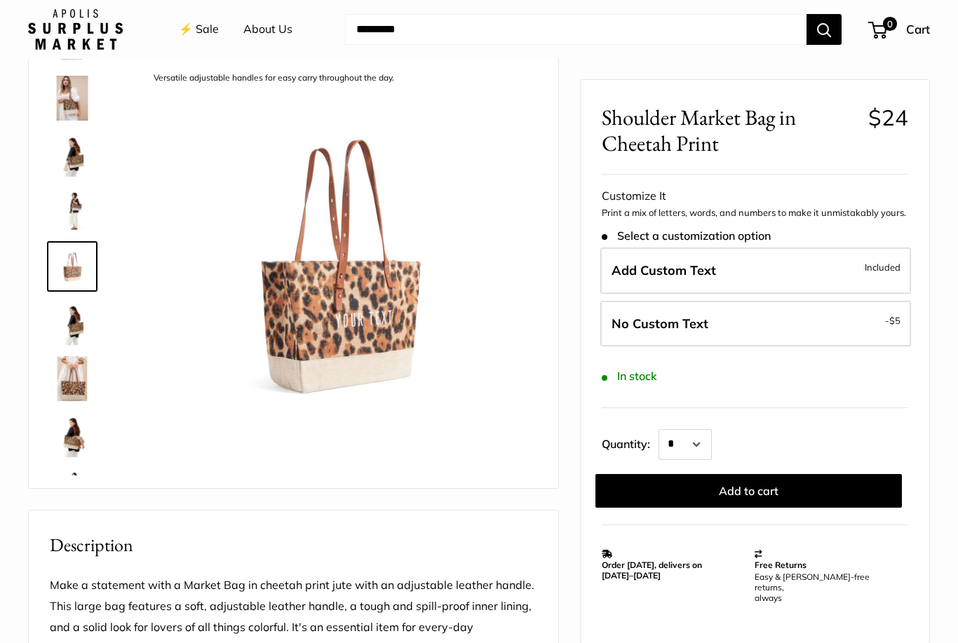
click at [62, 97] on img at bounding box center [72, 98] width 45 height 45
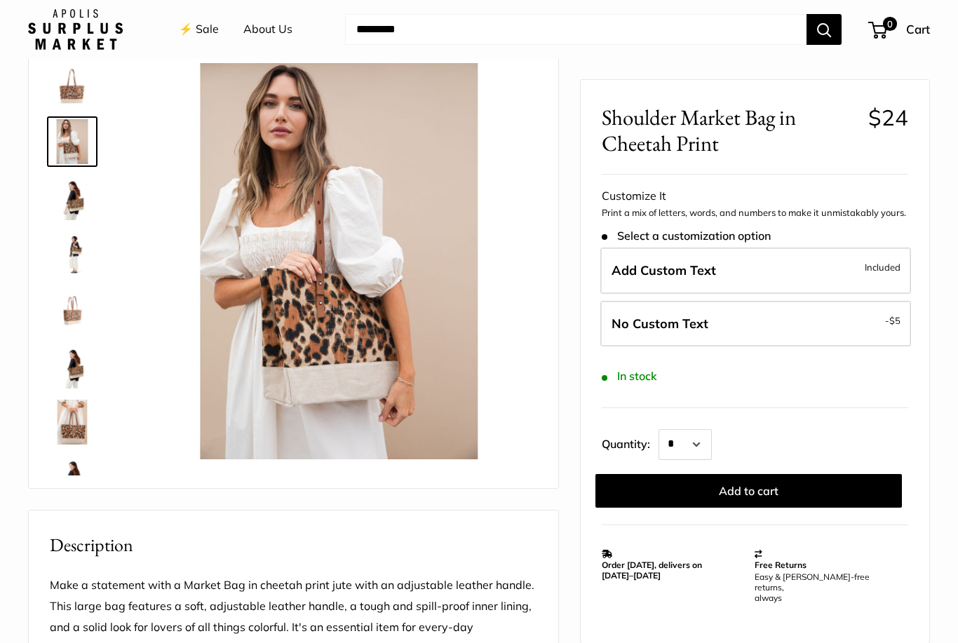
scroll to position [0, 0]
click at [64, 378] on img at bounding box center [72, 366] width 45 height 45
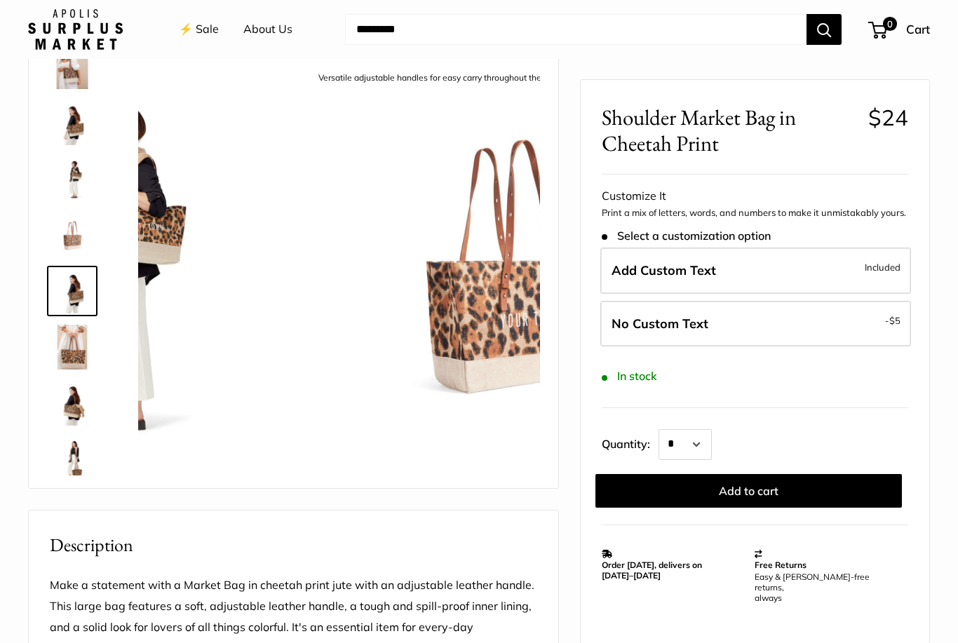
scroll to position [100, 0]
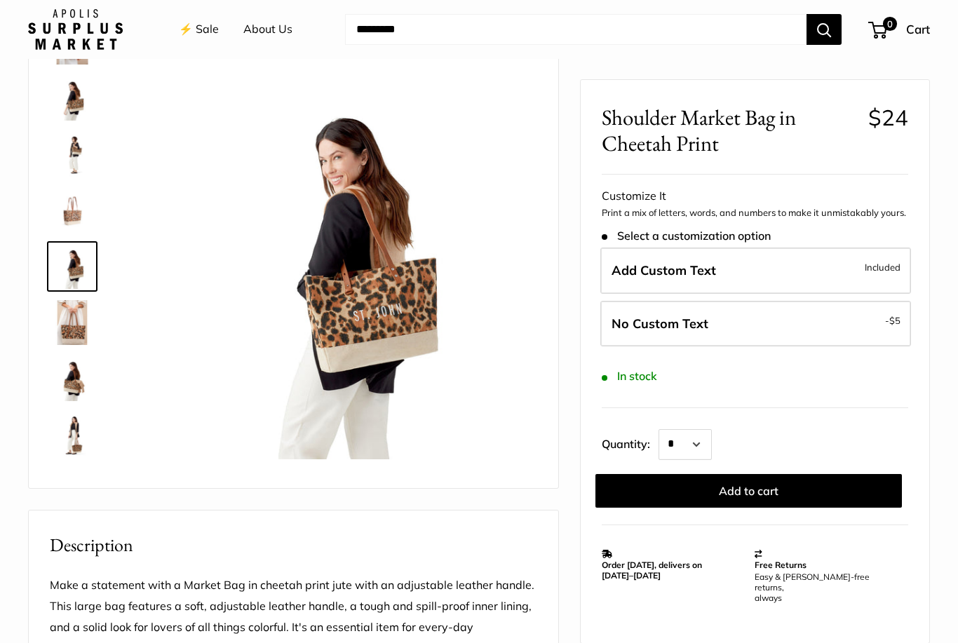
click at [63, 377] on img at bounding box center [72, 378] width 45 height 45
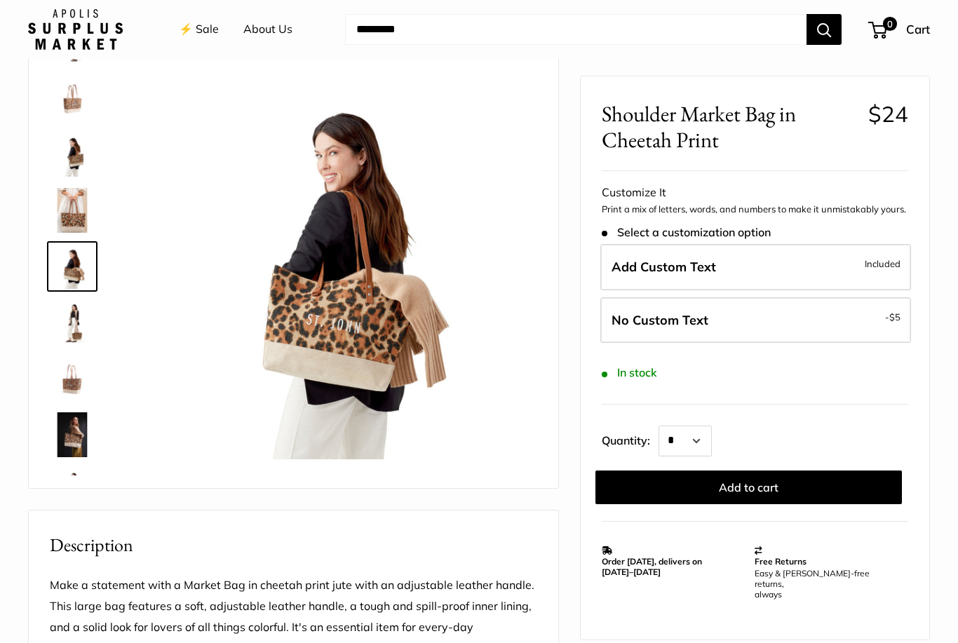
scroll to position [118, 0]
